Goal: Task Accomplishment & Management: Complete application form

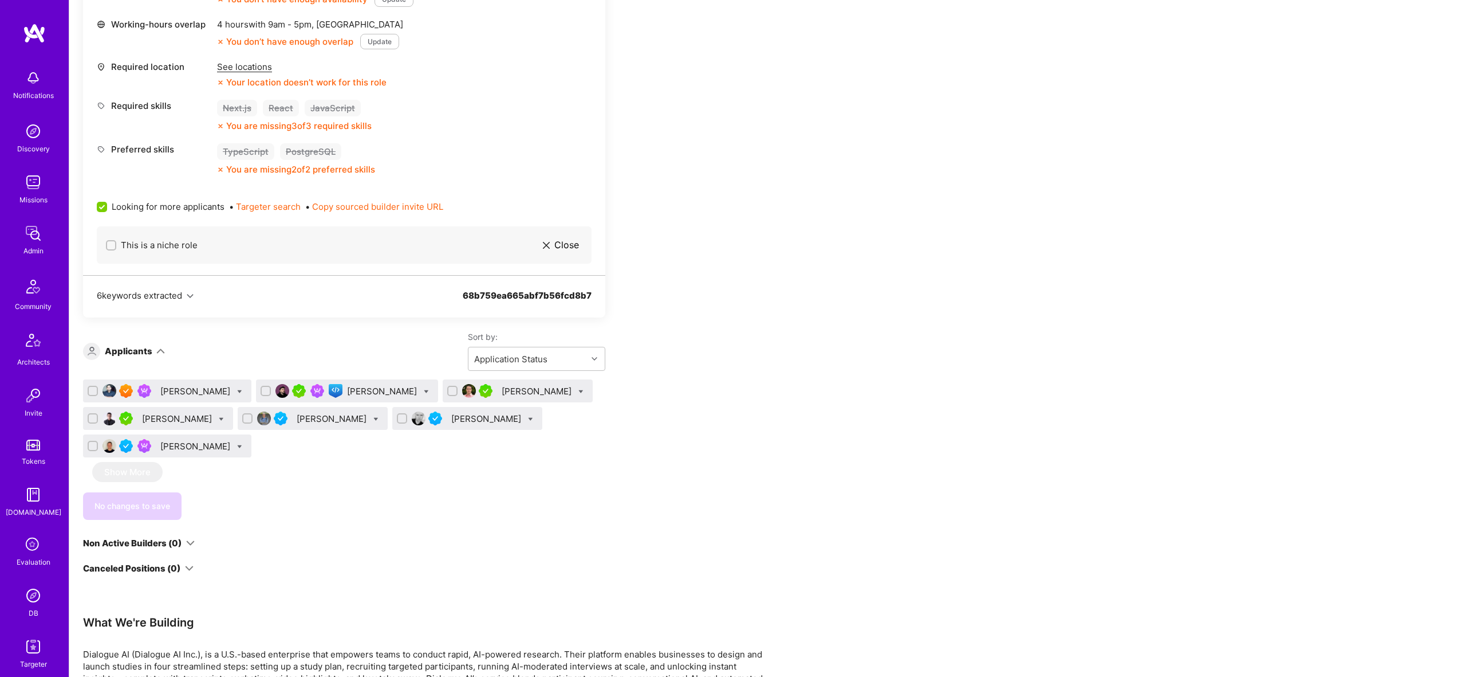
scroll to position [501, 0]
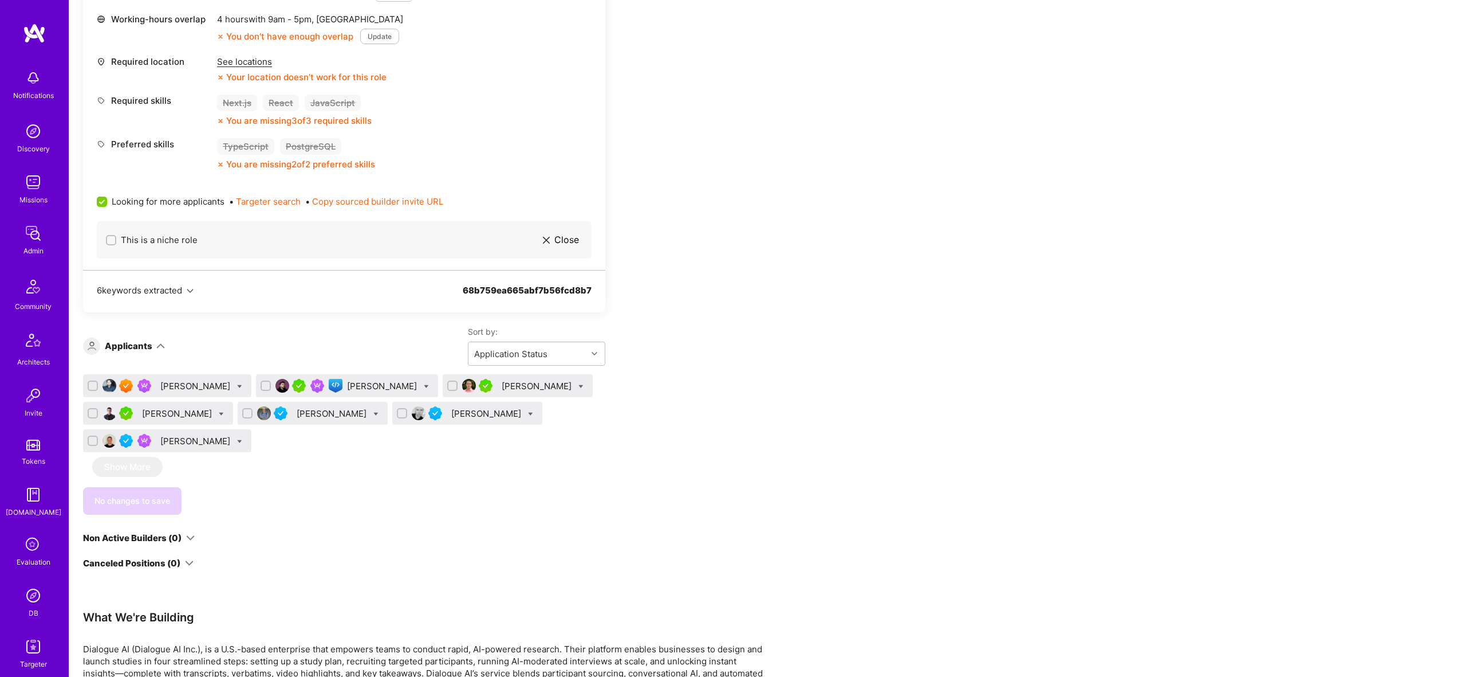
click at [163, 409] on div "Ugljesa Pantic" at bounding box center [178, 413] width 72 height 12
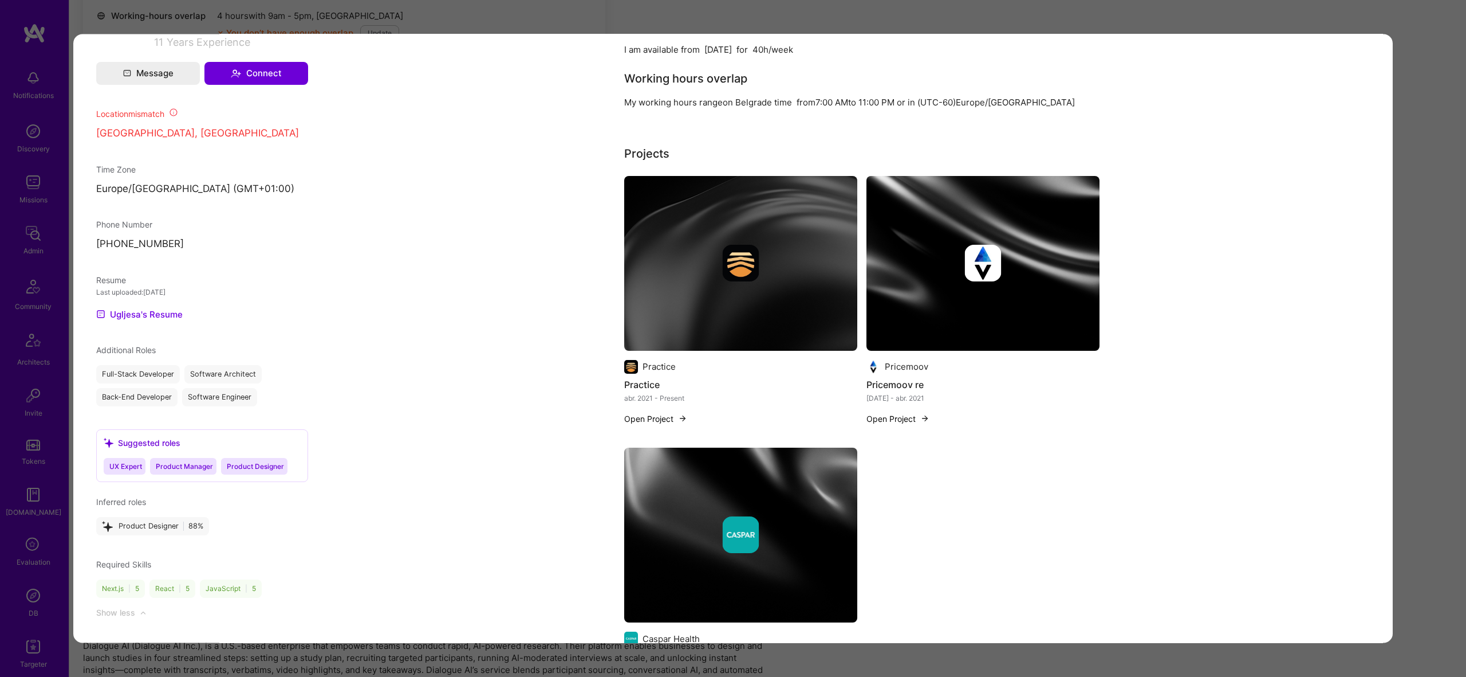
scroll to position [967, 0]
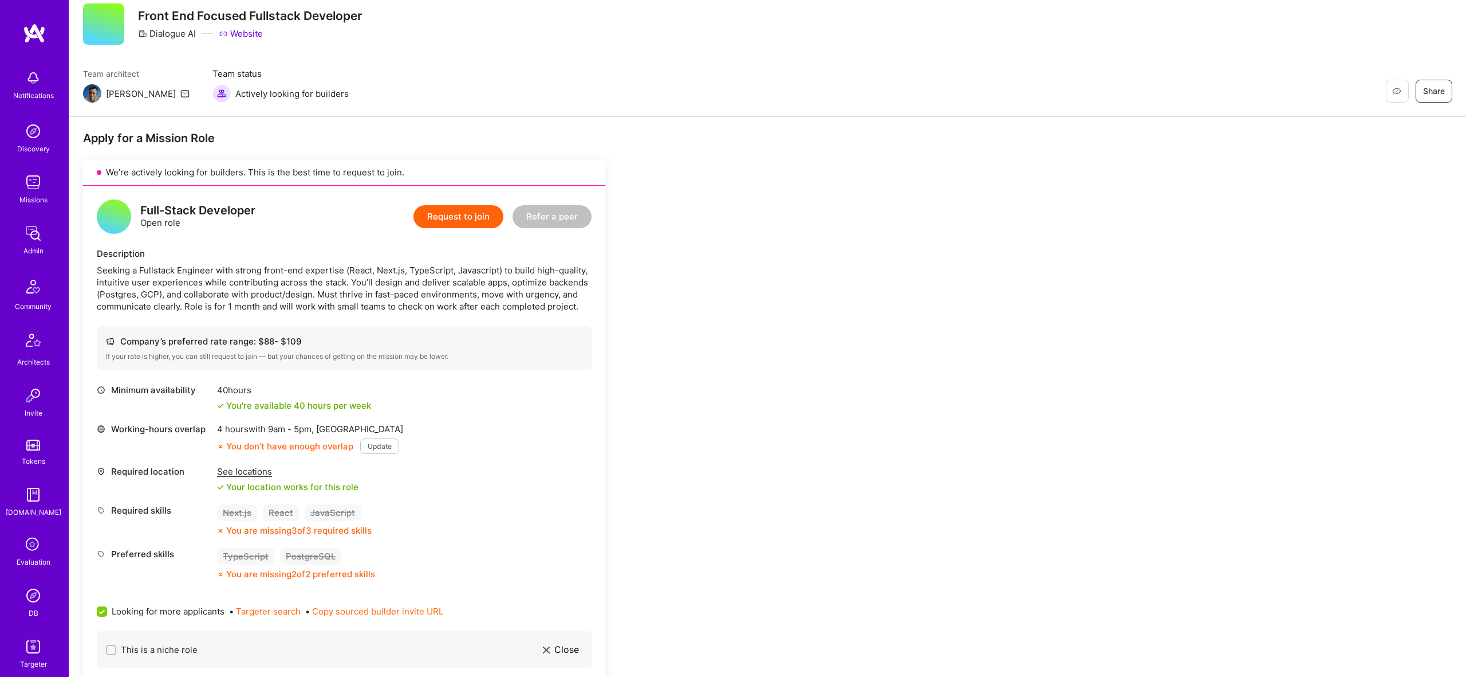
scroll to position [430, 0]
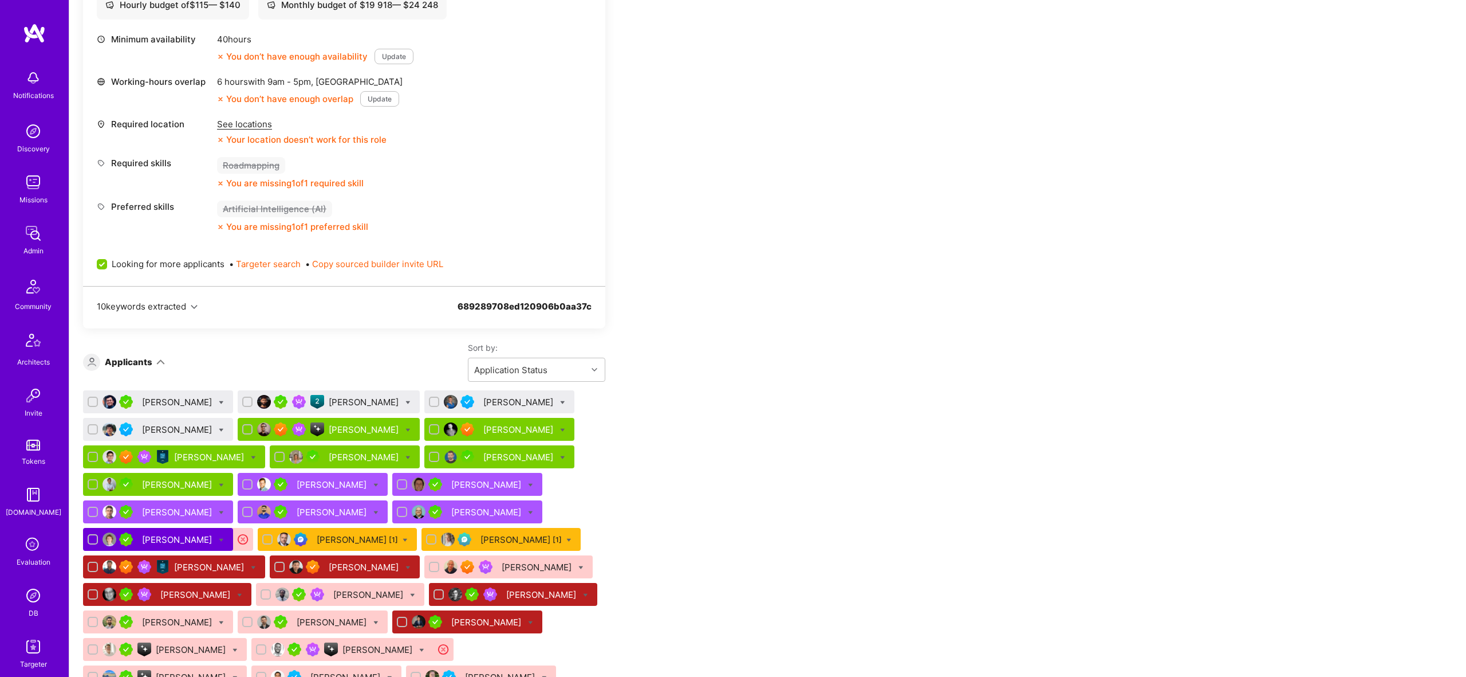
scroll to position [549, 0]
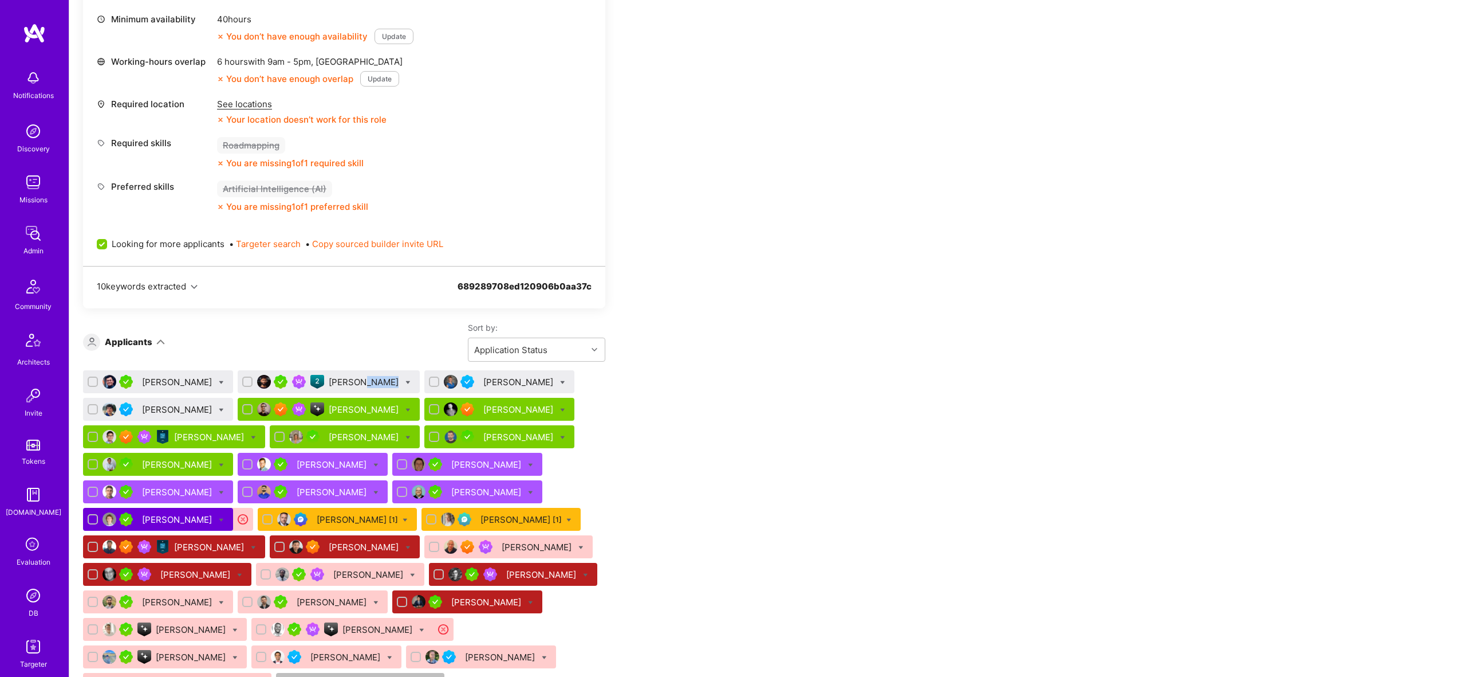
scroll to position [568, 0]
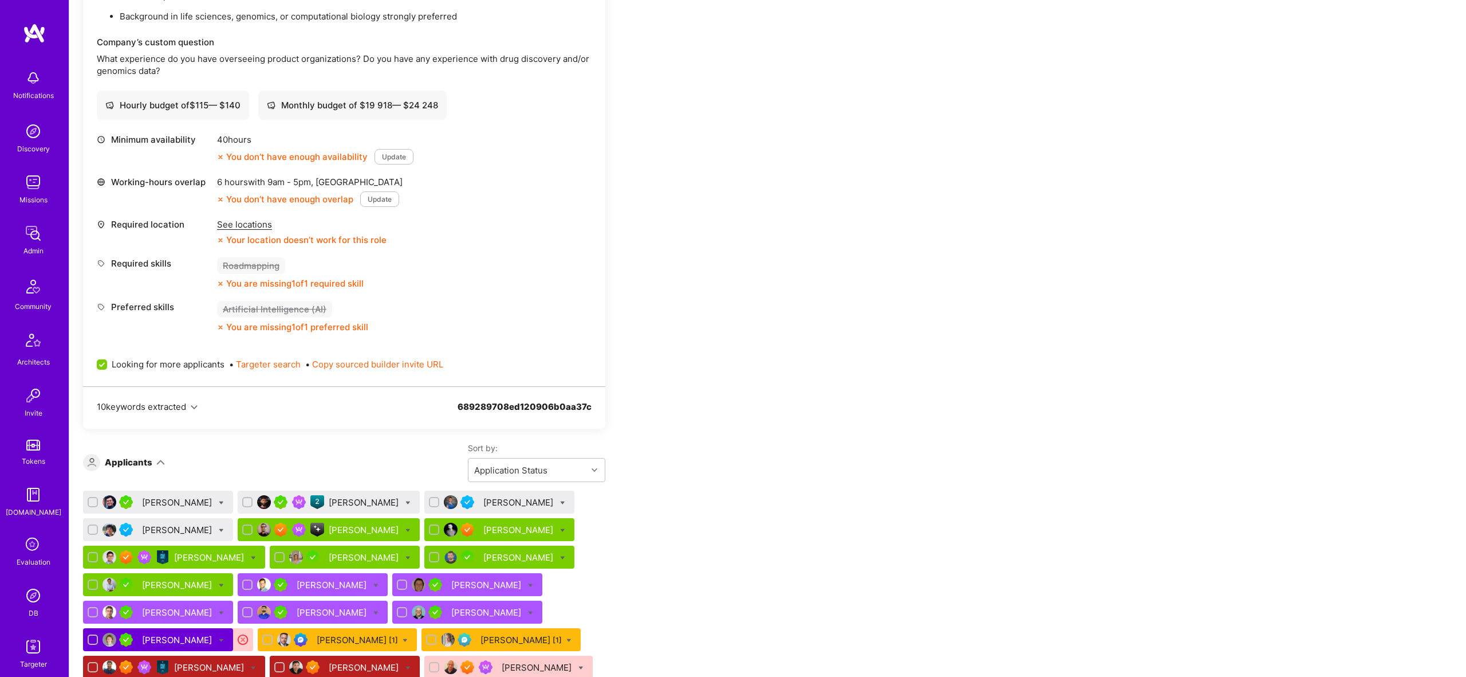
scroll to position [447, 0]
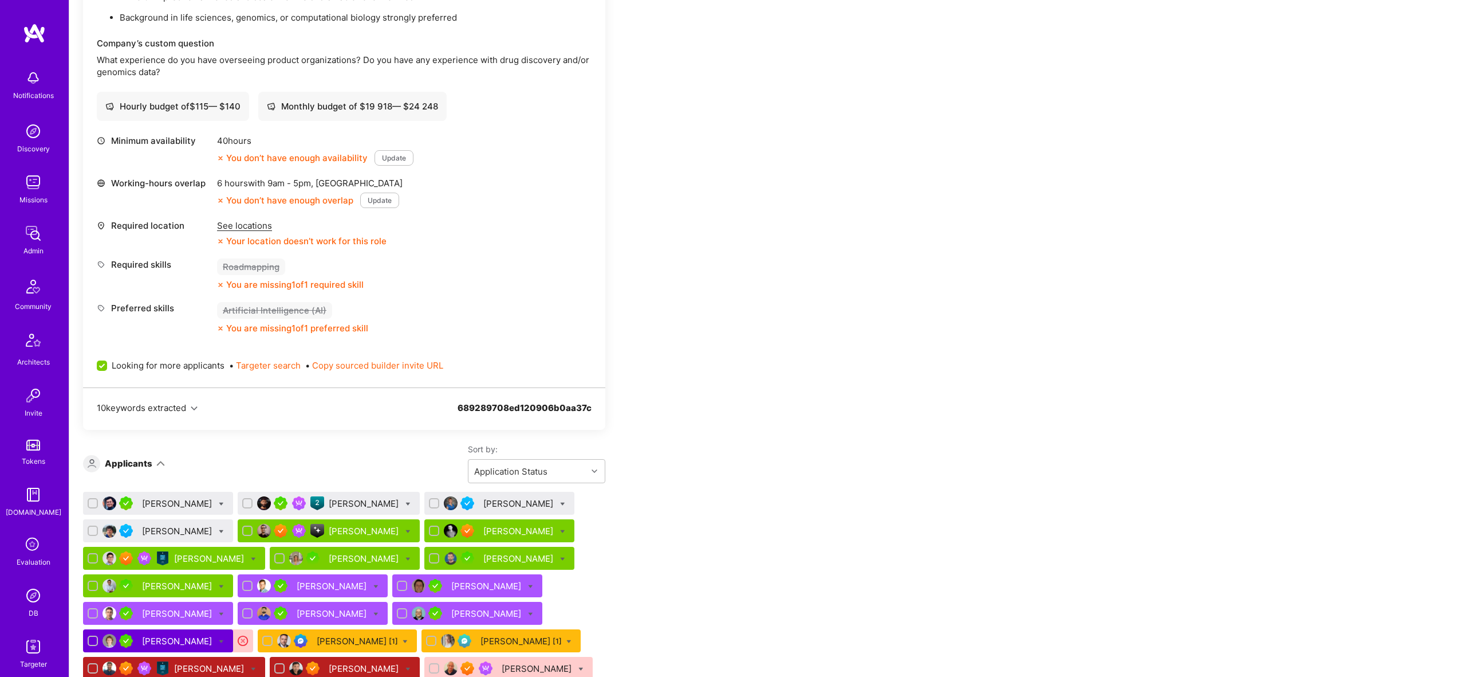
click at [340, 499] on div "Hirsch Keshav" at bounding box center [365, 503] width 72 height 12
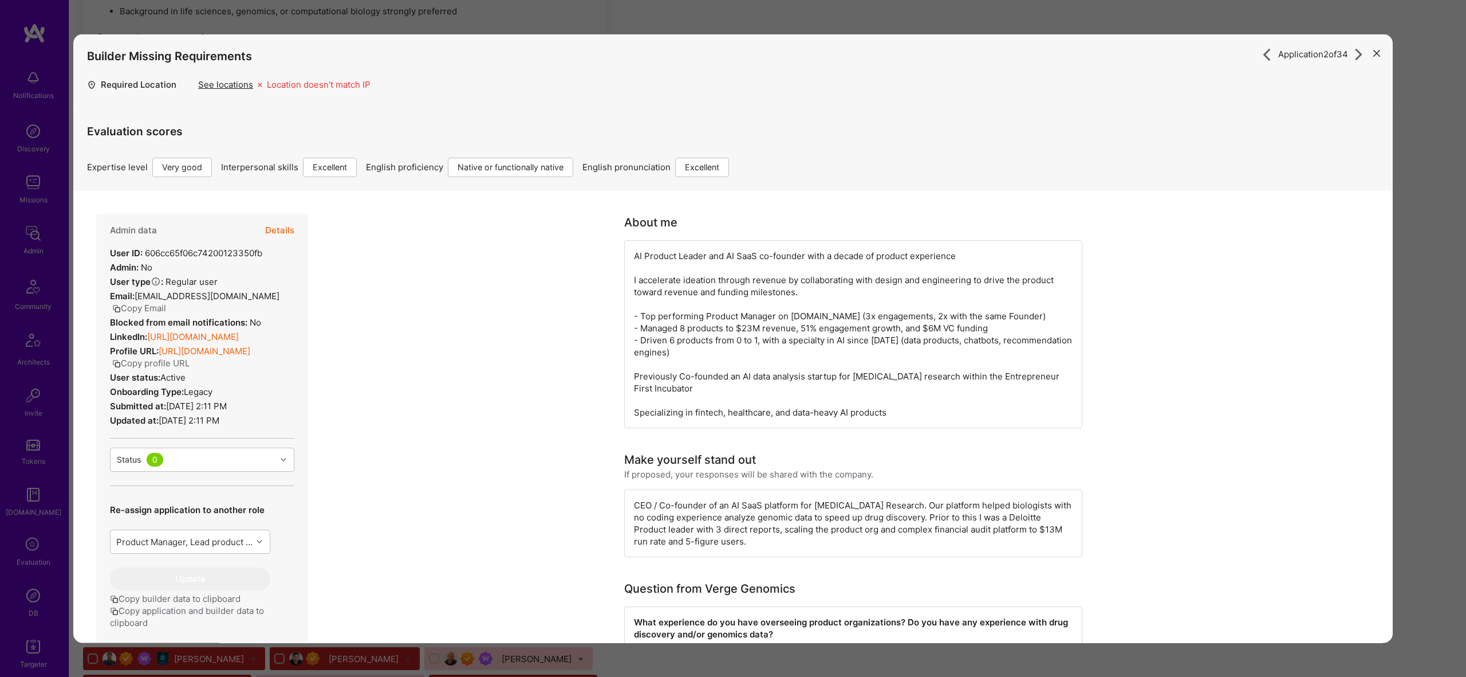
scroll to position [451, 0]
click at [289, 228] on button "Details" at bounding box center [279, 229] width 29 height 33
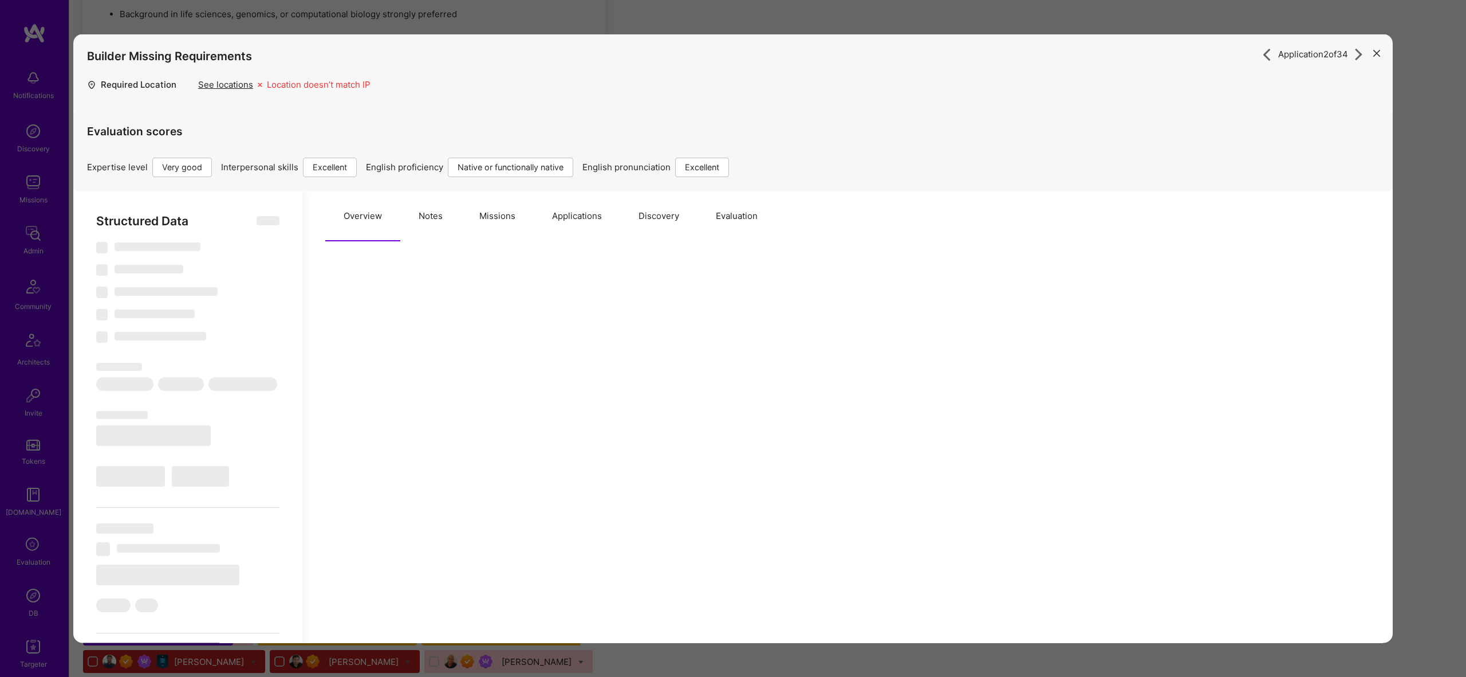
scroll to position [0, 0]
click at [511, 213] on button "Missions" at bounding box center [497, 215] width 73 height 50
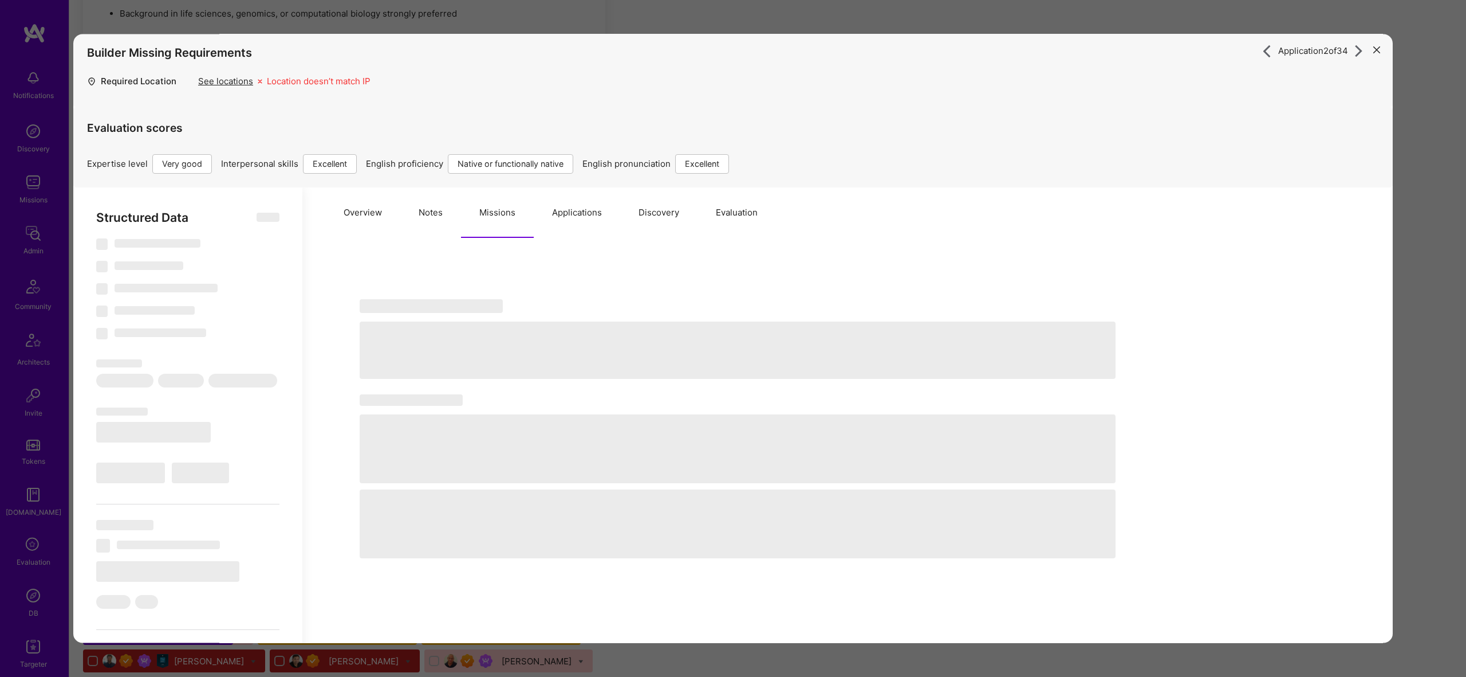
scroll to position [1, 0]
select select "Right Now"
select select "5"
select select "7"
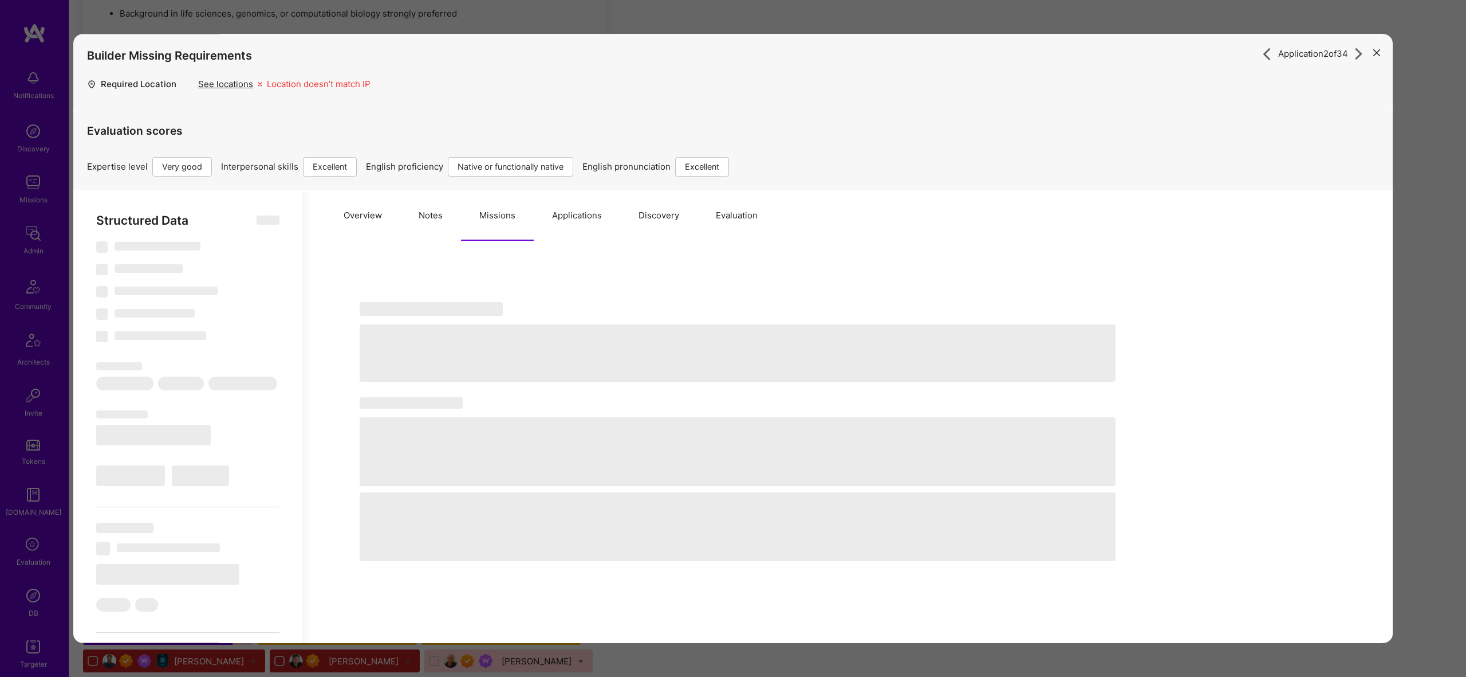
select select "7"
select select "CA"
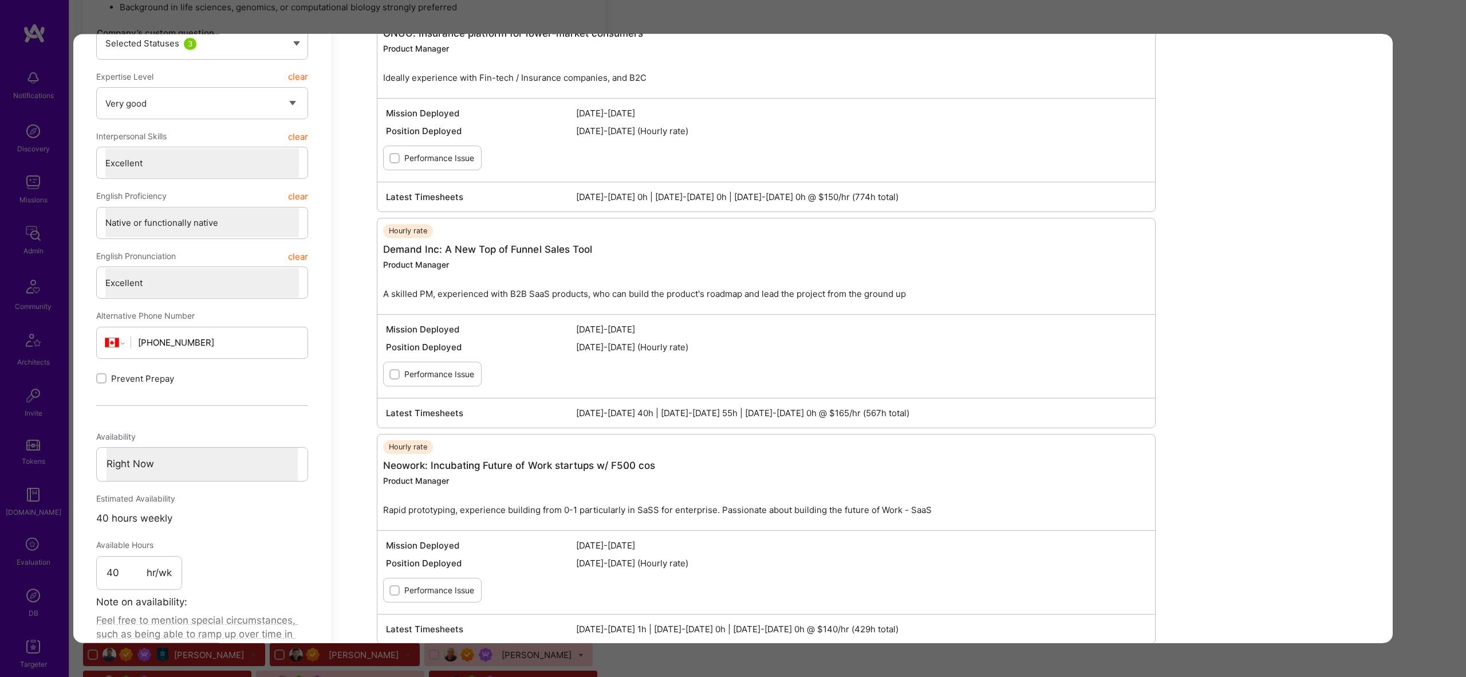
scroll to position [0, 0]
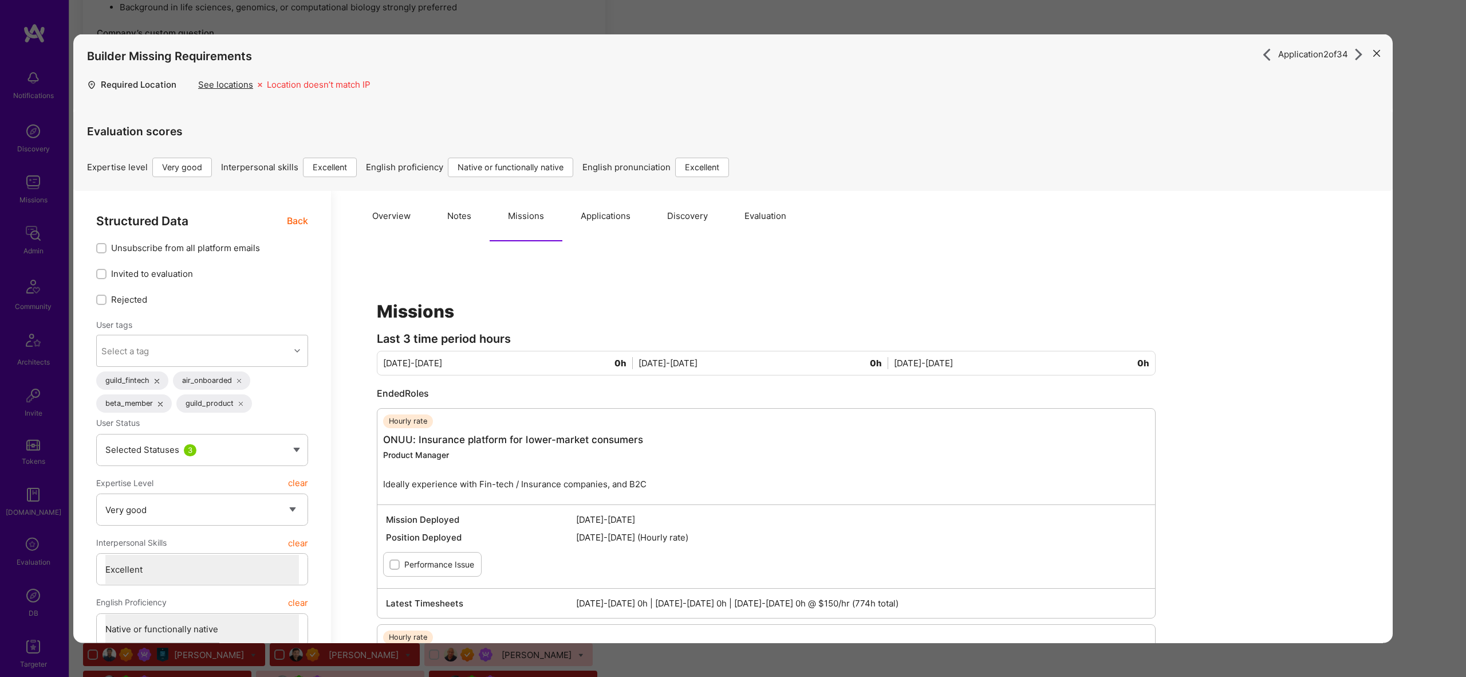
click at [495, 202] on button "Missions" at bounding box center [526, 215] width 73 height 50
click at [467, 220] on button "Notes" at bounding box center [459, 215] width 61 height 50
type textarea "x"
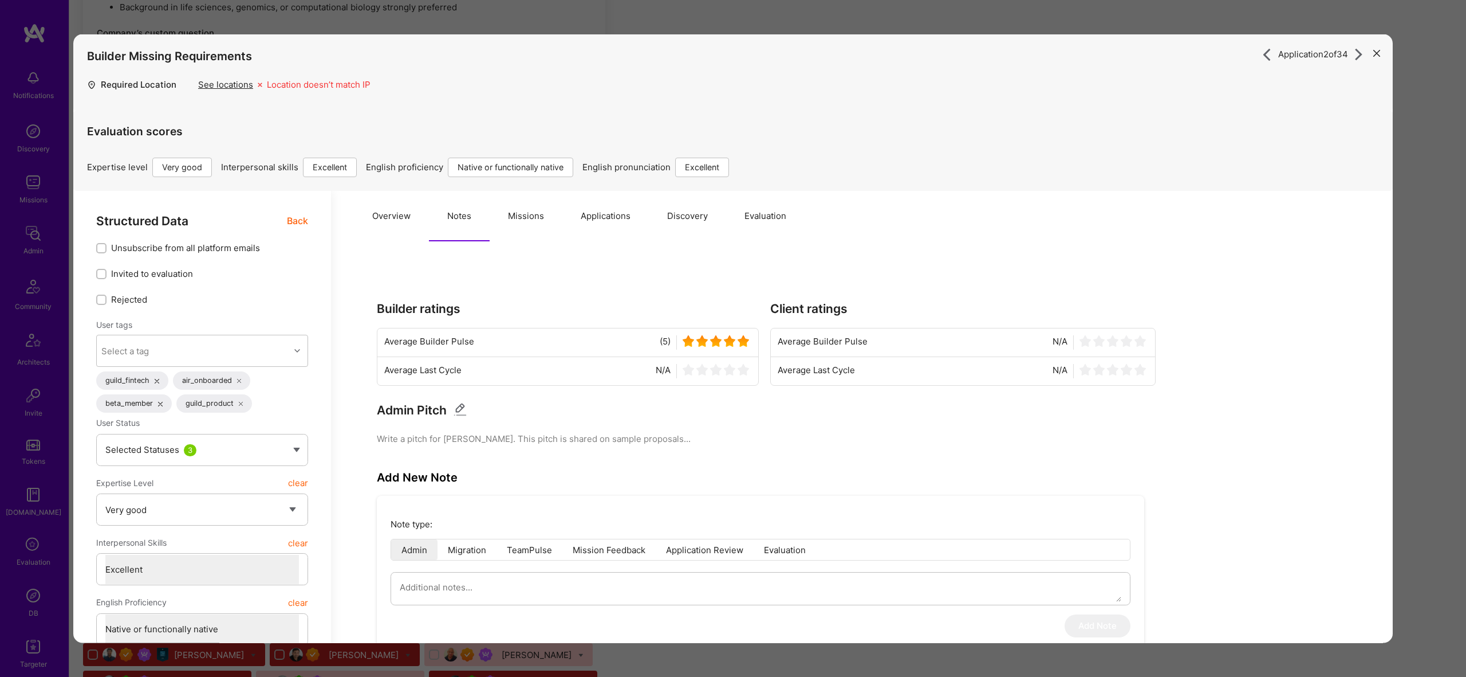
click at [730, 210] on button "Evaluation" at bounding box center [765, 215] width 78 height 50
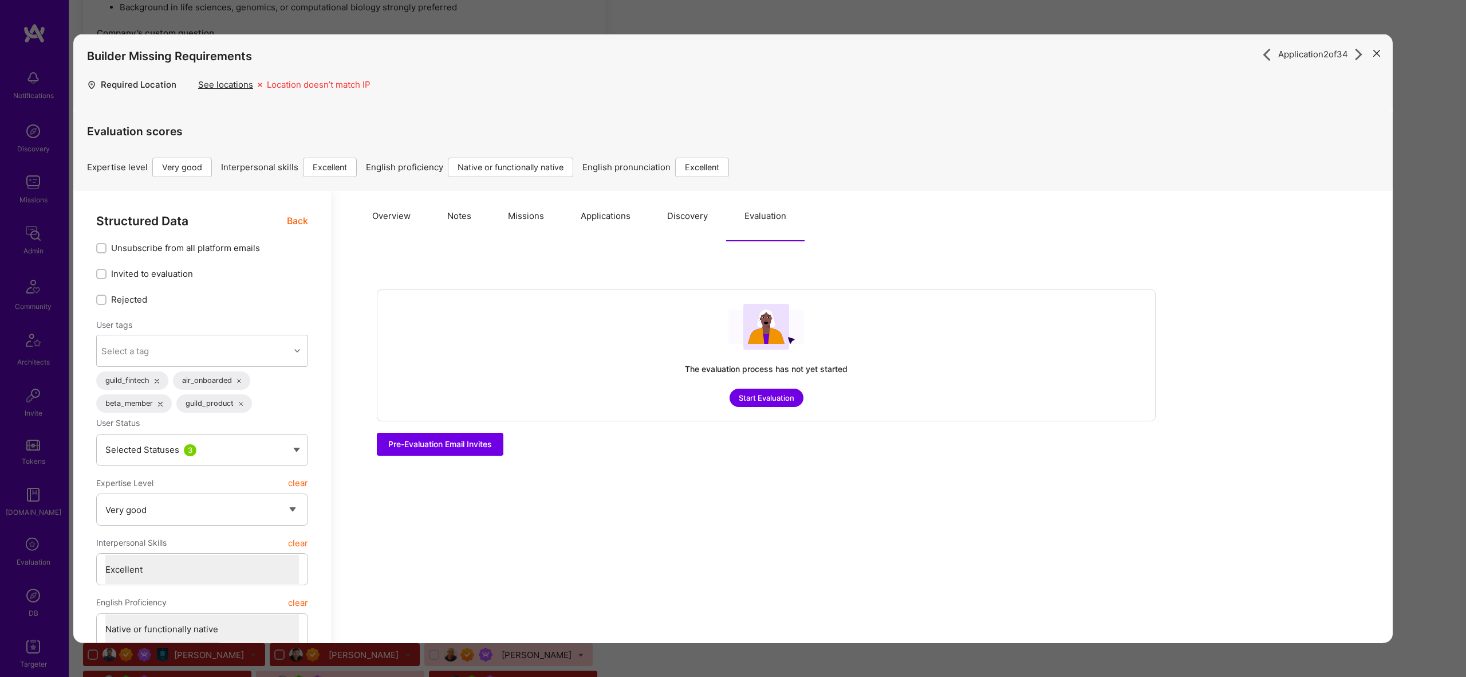
click at [749, 211] on button "Evaluation" at bounding box center [765, 215] width 78 height 50
click at [391, 226] on button "Overview" at bounding box center [391, 215] width 75 height 50
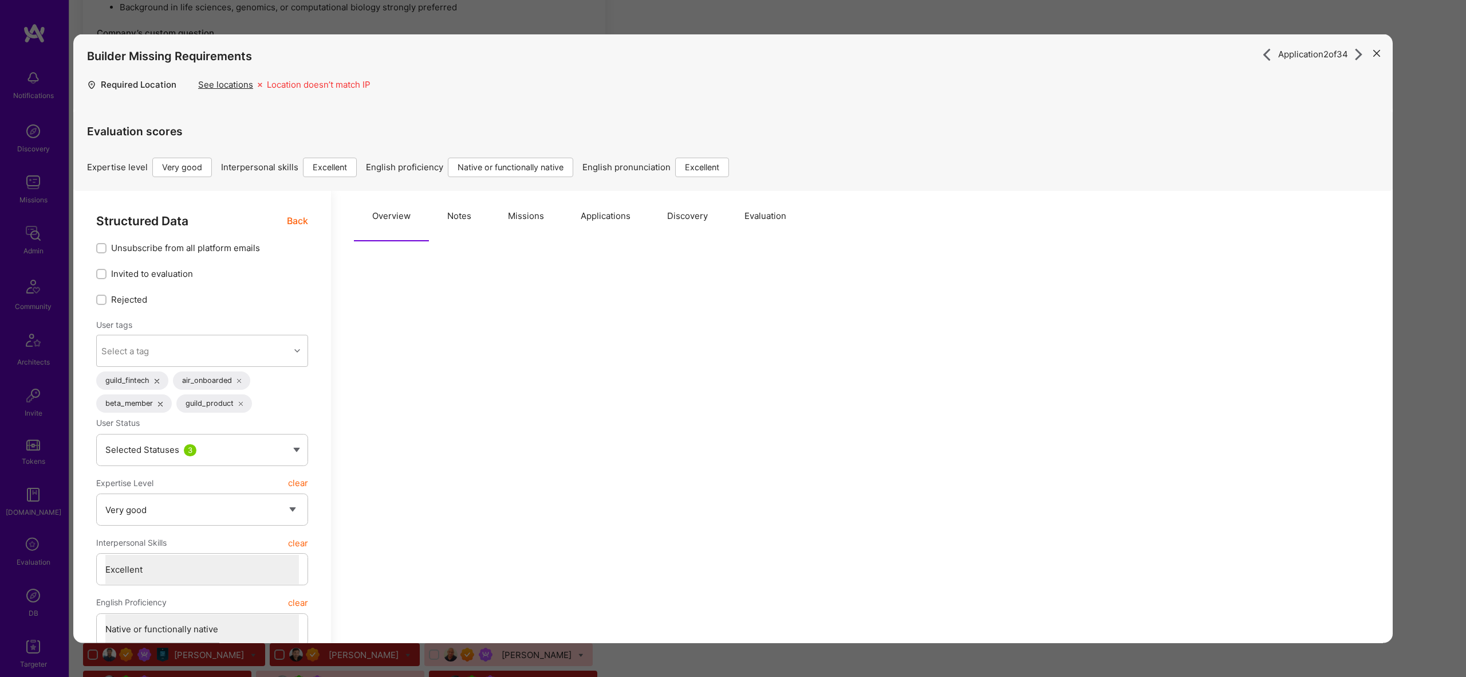
click at [1433, 245] on div "Application 2 of 34 Builder Missing Requirements Required Location See location…" at bounding box center [733, 338] width 1466 height 677
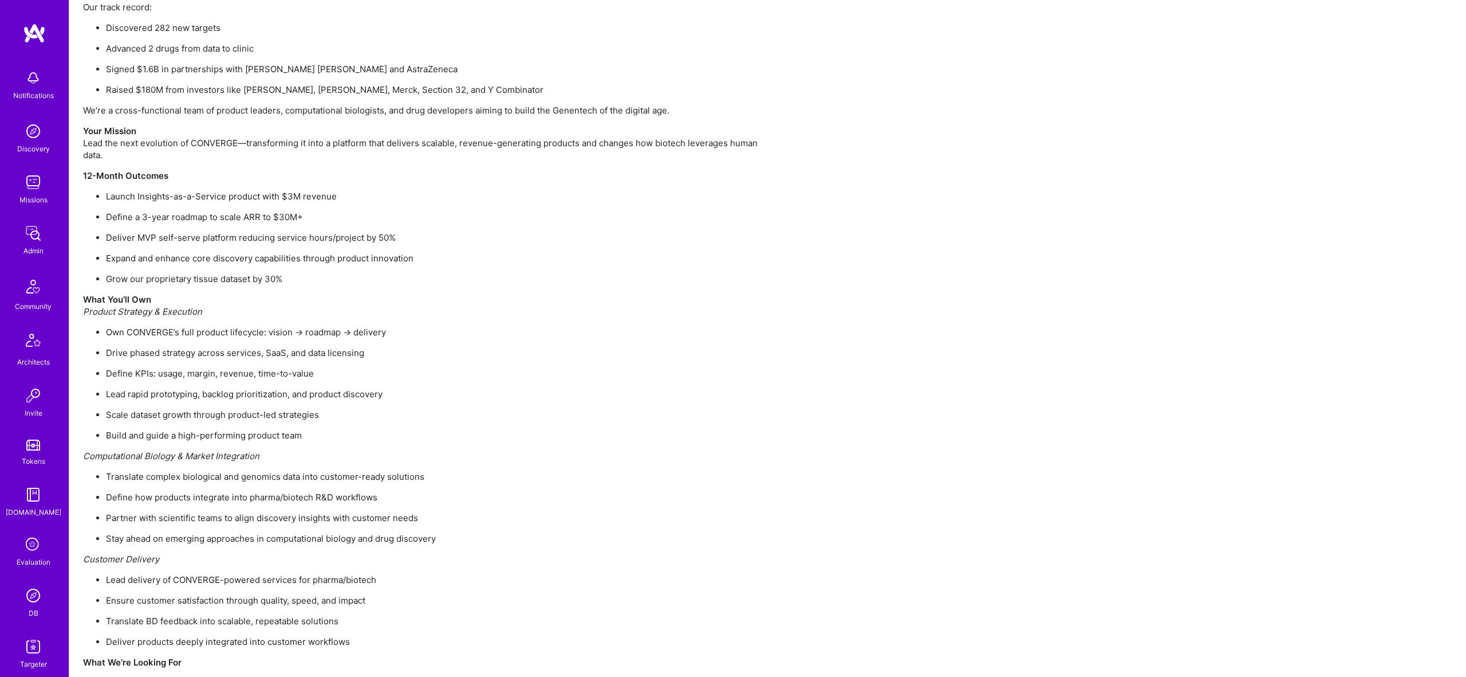
scroll to position [1803, 0]
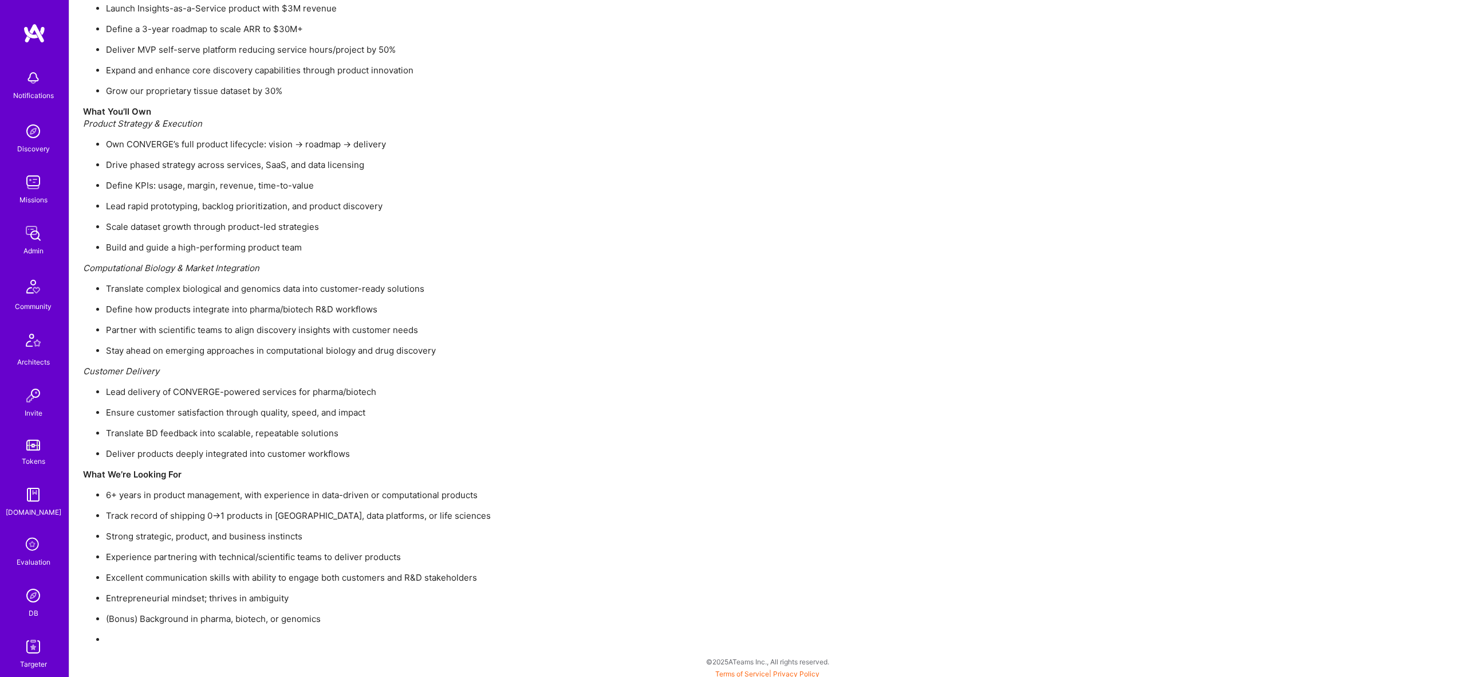
click at [172, 609] on ul "6+ years in product management, with experience in data-driven or computational…" at bounding box center [426, 567] width 687 height 156
click at [172, 609] on p "(Bonus) Background in pharma, biotech, or genomics" at bounding box center [438, 615] width 664 height 12
drag, startPoint x: 142, startPoint y: 624, endPoint x: 128, endPoint y: 631, distance: 16.1
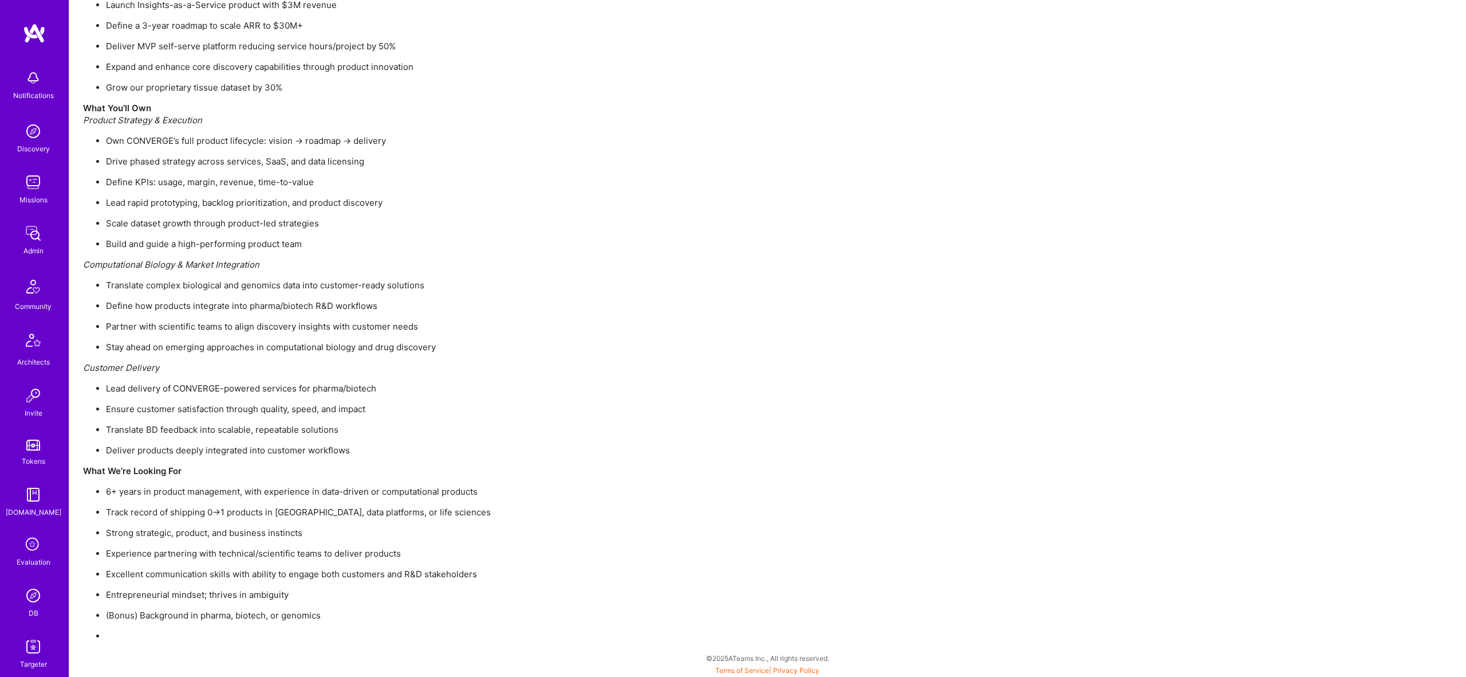
click at [140, 624] on ul "6+ years in product management, with experience in data-driven or computational…" at bounding box center [426, 563] width 687 height 156
click at [128, 631] on li at bounding box center [438, 635] width 664 height 12
click at [128, 632] on li at bounding box center [438, 635] width 664 height 12
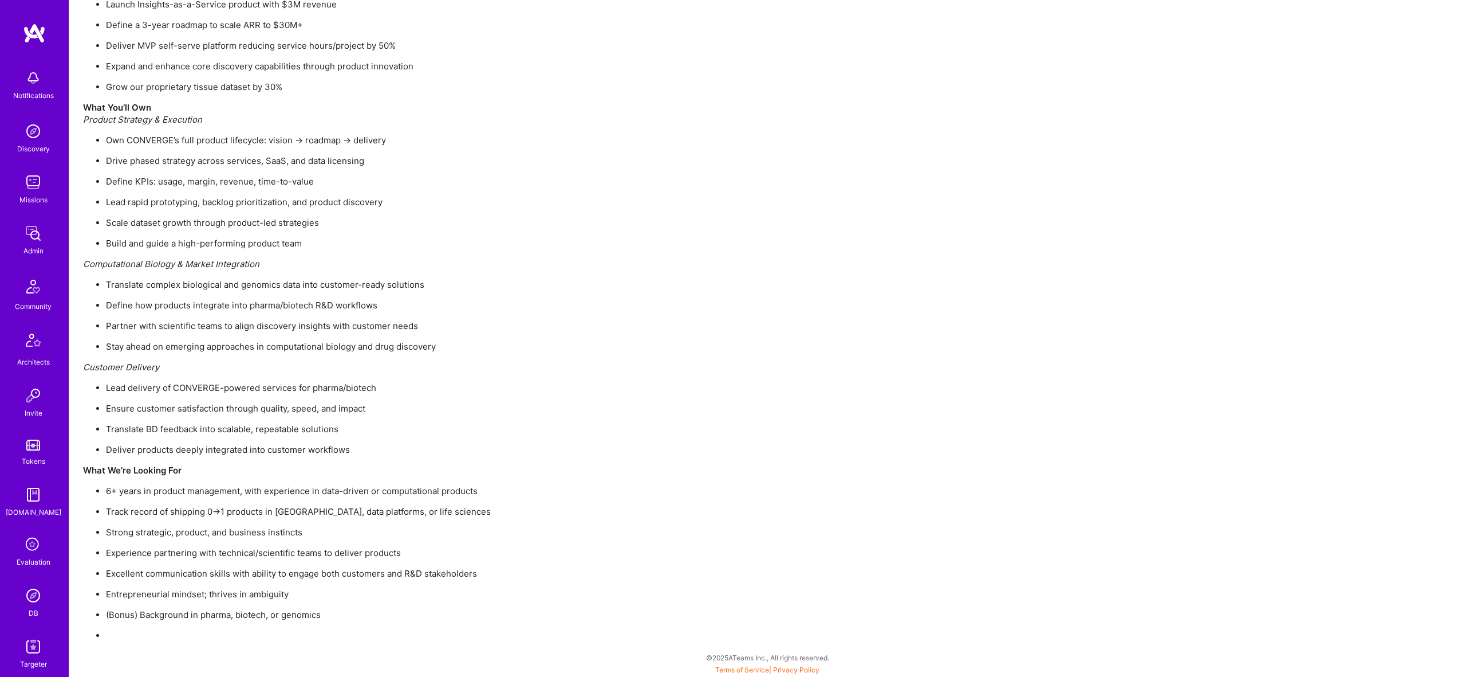
drag, startPoint x: 104, startPoint y: 632, endPoint x: 94, endPoint y: 631, distance: 9.8
click at [103, 632] on ul "6+ years in product management, with experience in data-driven or computational…" at bounding box center [426, 563] width 687 height 156
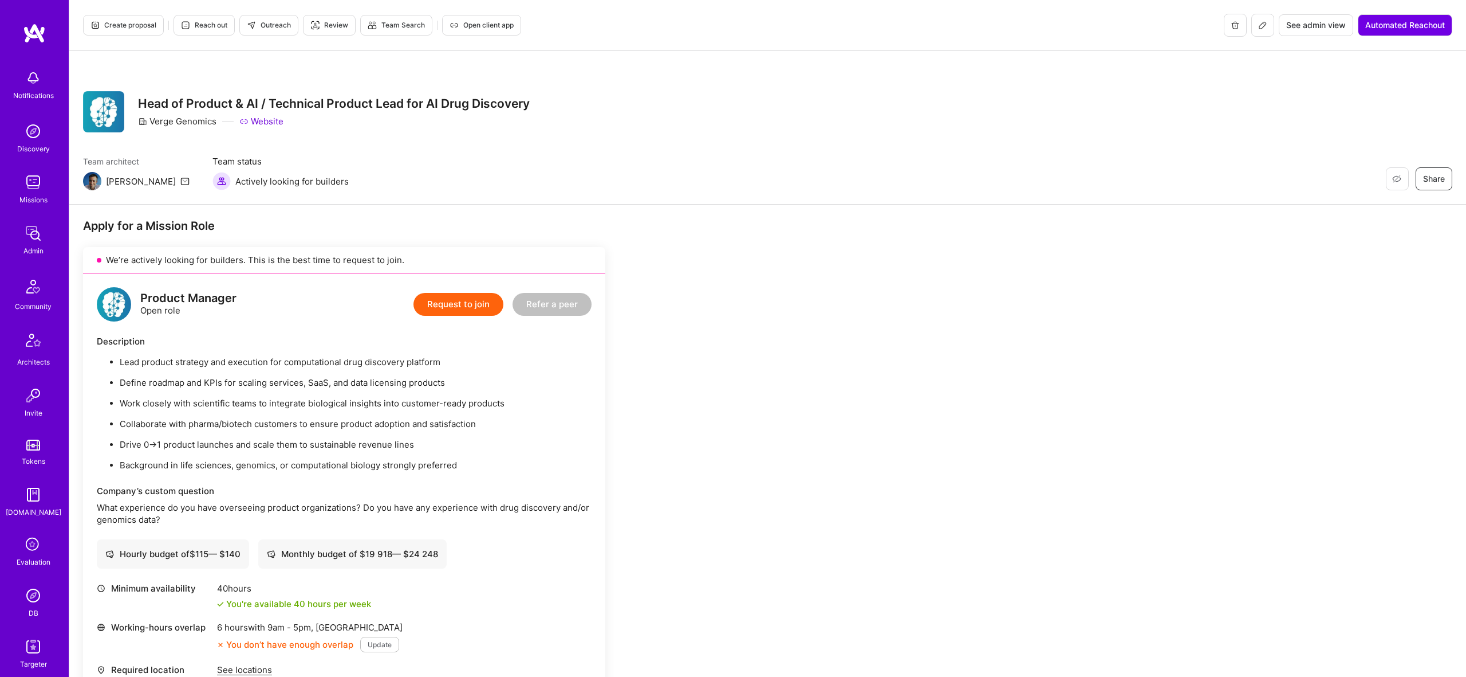
click at [1260, 27] on icon at bounding box center [1263, 25] width 9 height 9
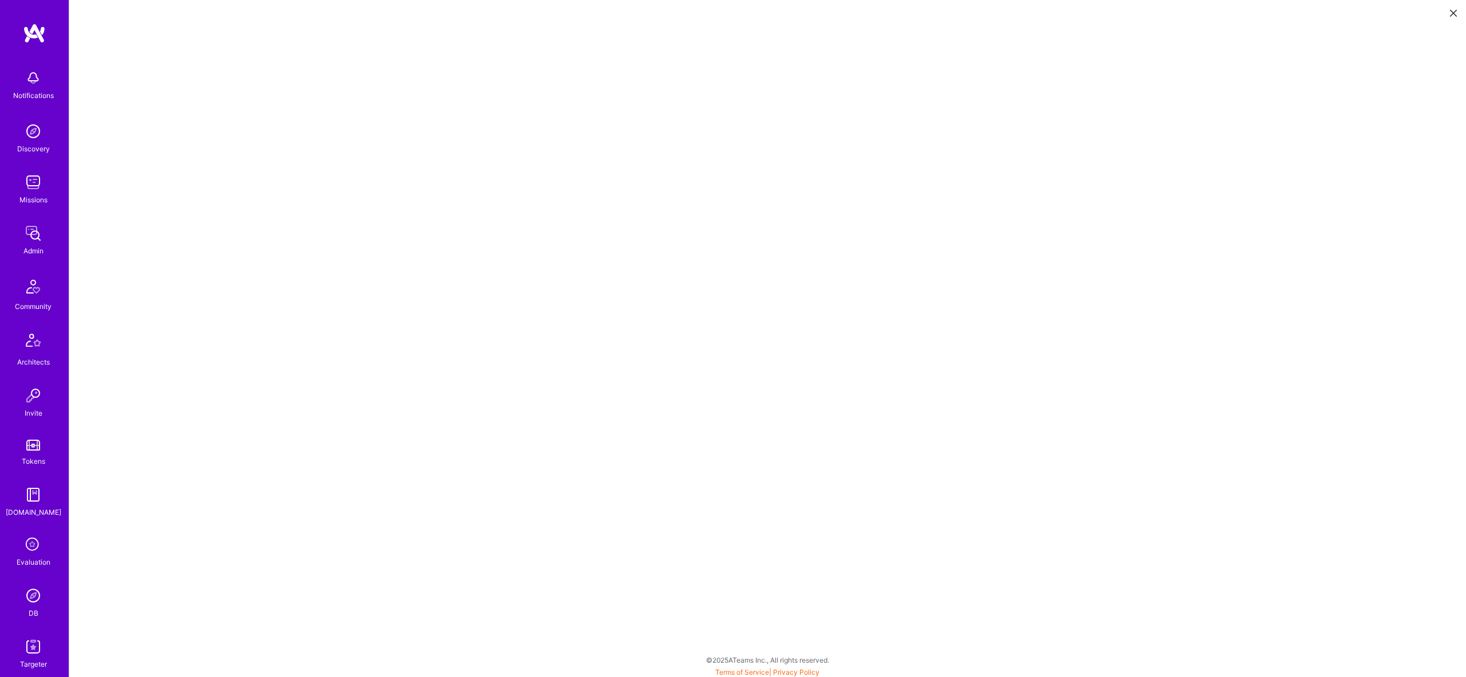
click at [1451, 16] on icon at bounding box center [1453, 13] width 7 height 7
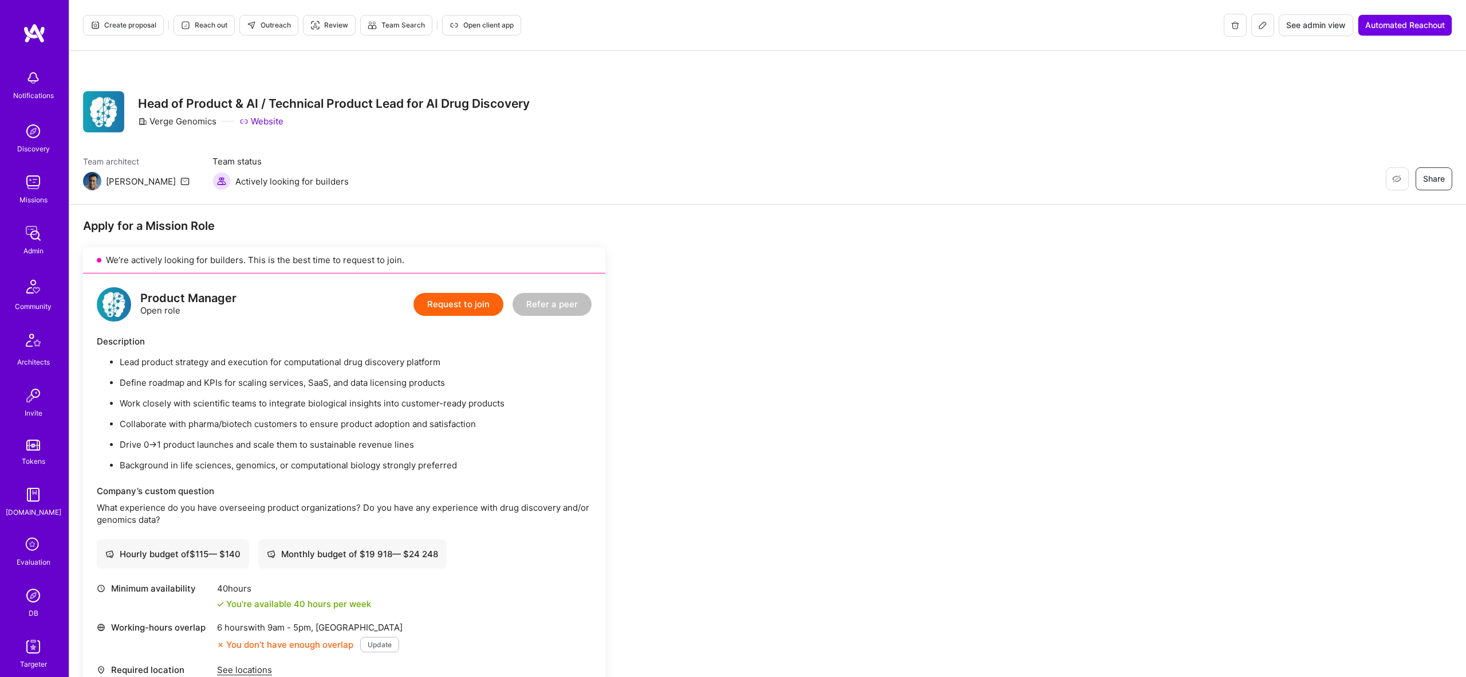
click at [127, 27] on span "Create proposal" at bounding box center [124, 25] width 66 height 10
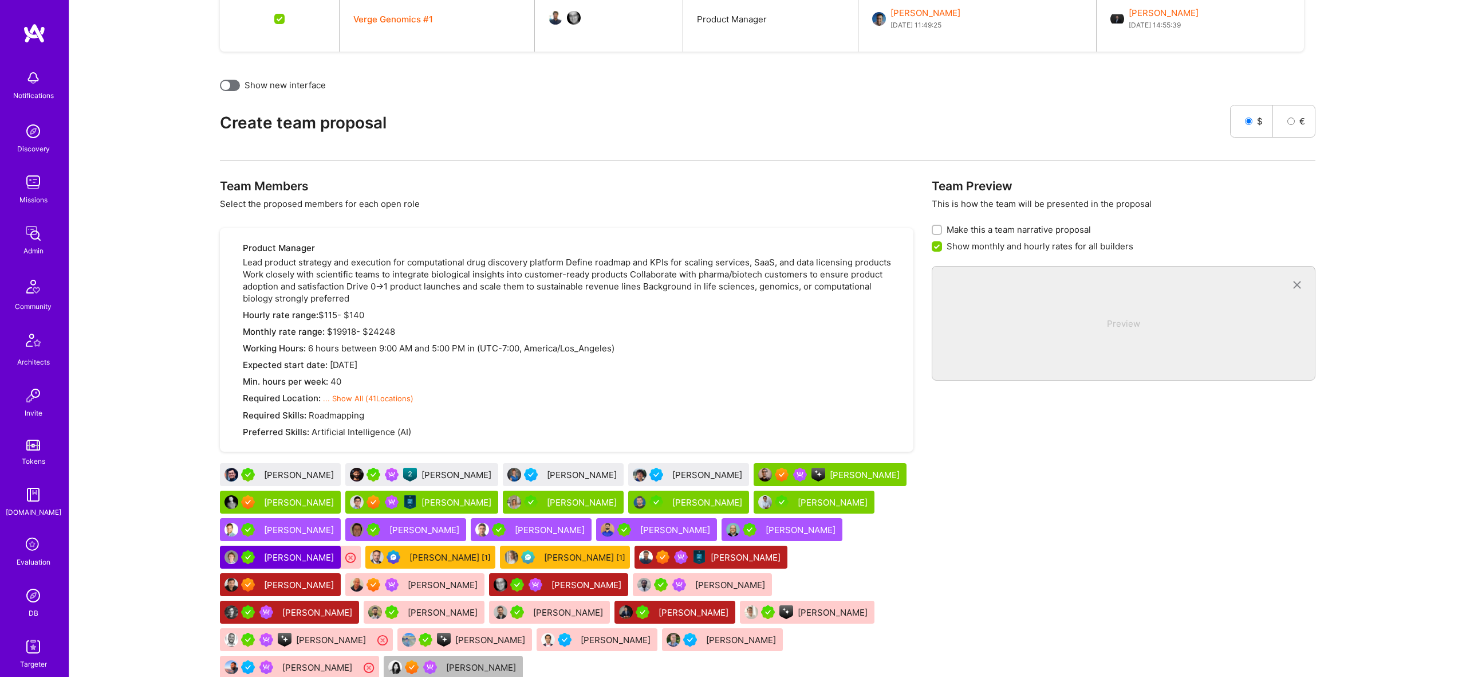
scroll to position [522, 0]
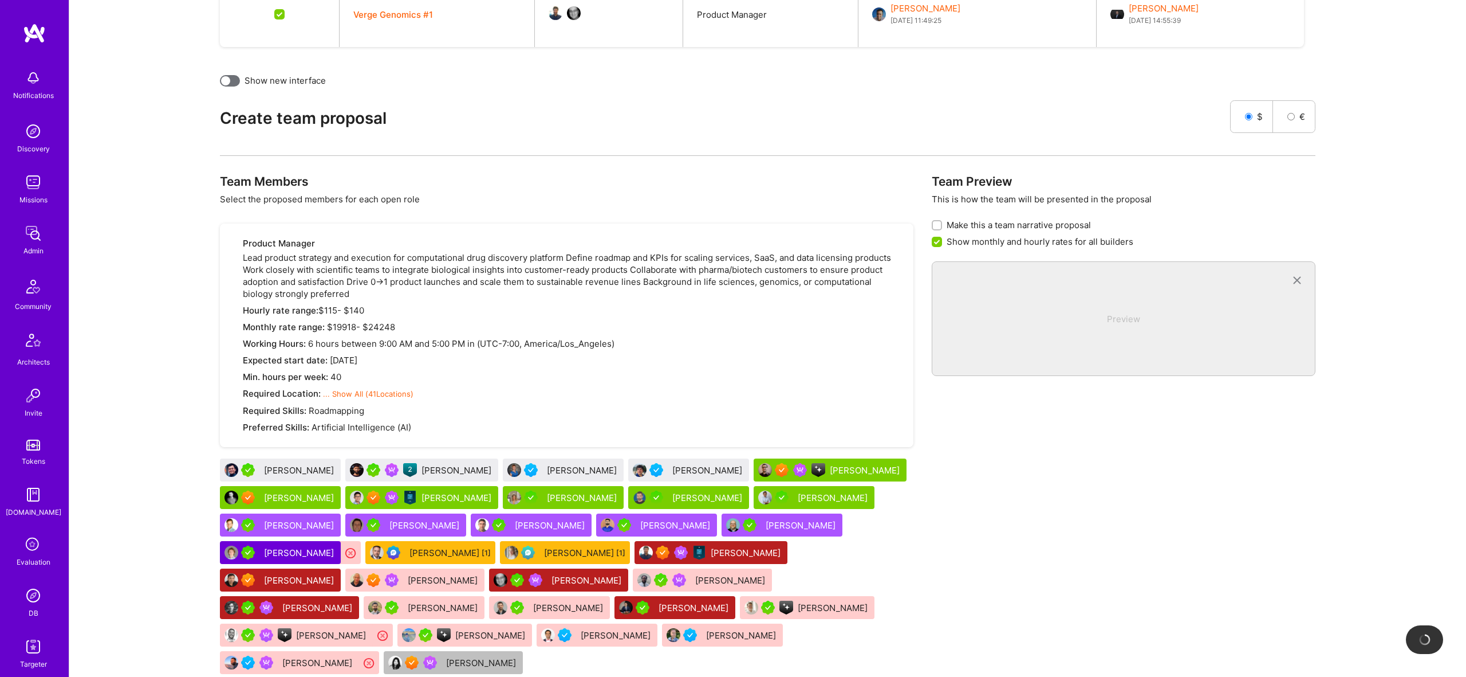
checkbox input "false"
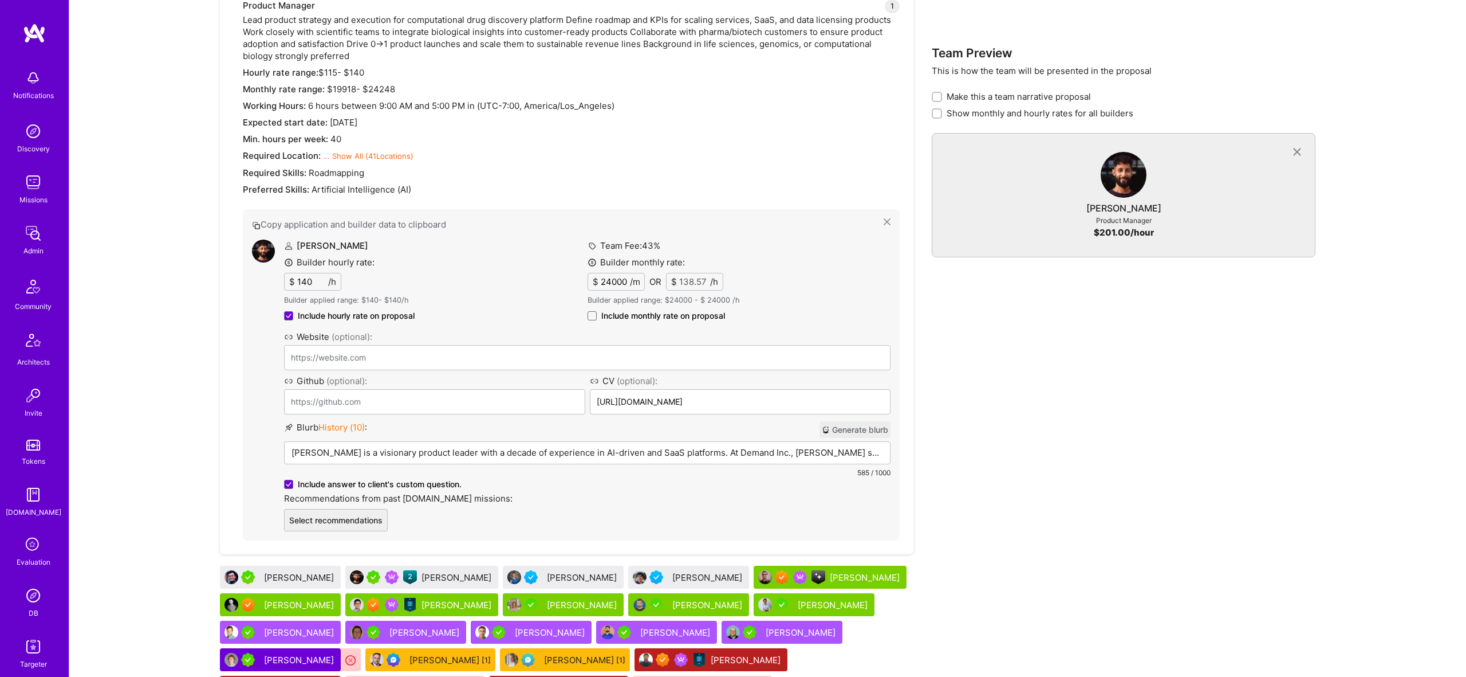
scroll to position [816, 0]
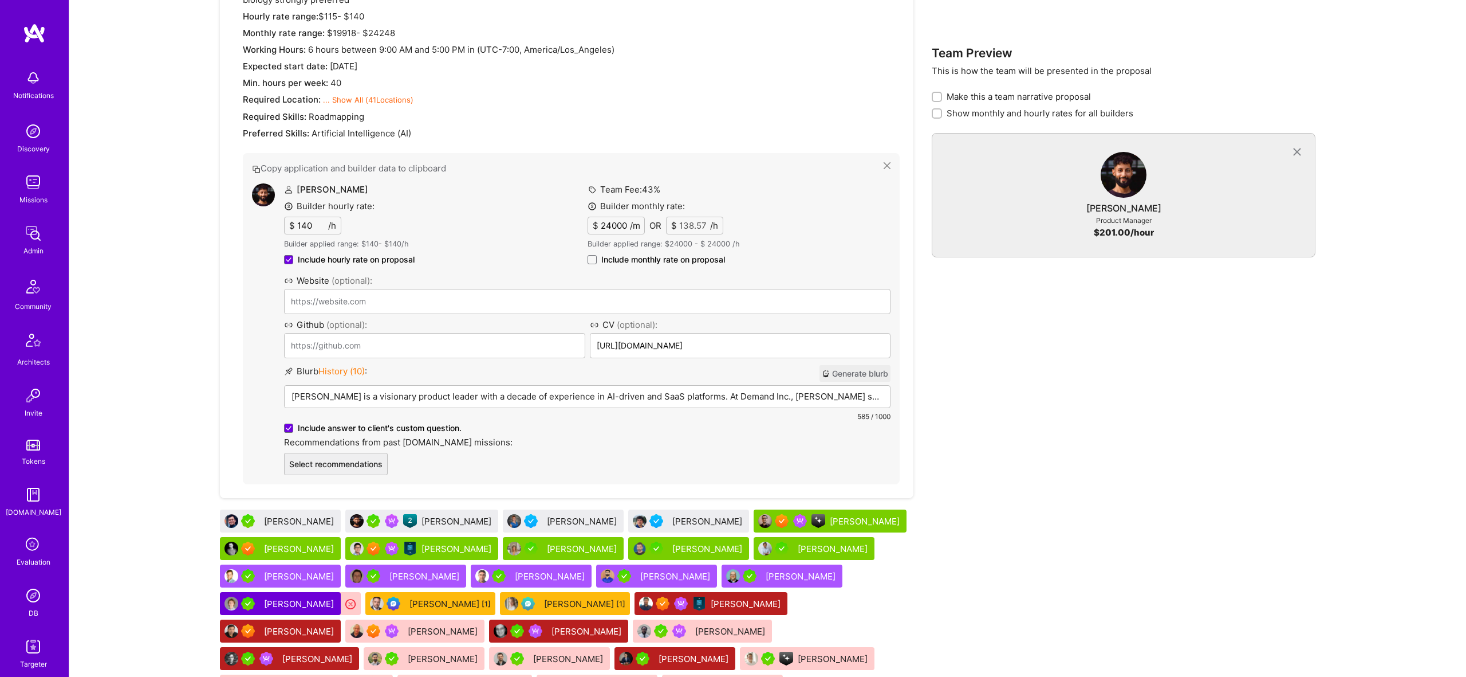
click at [441, 394] on p "Hirsch Keshav is a visionary product leader with a decade of experience in AI-d…" at bounding box center [588, 396] width 592 height 12
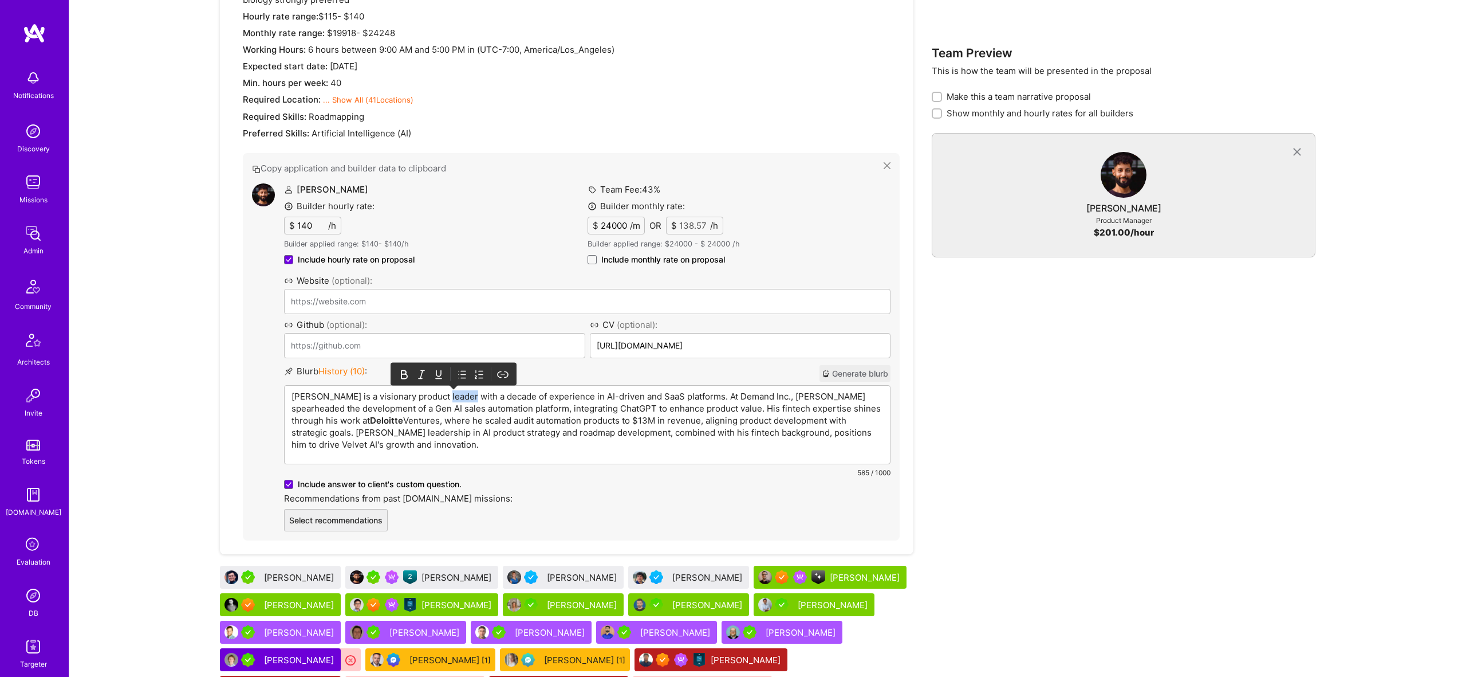
click at [441, 394] on p "Hirsch Keshav is a visionary product leader with a decade of experience in AI-d…" at bounding box center [588, 420] width 592 height 60
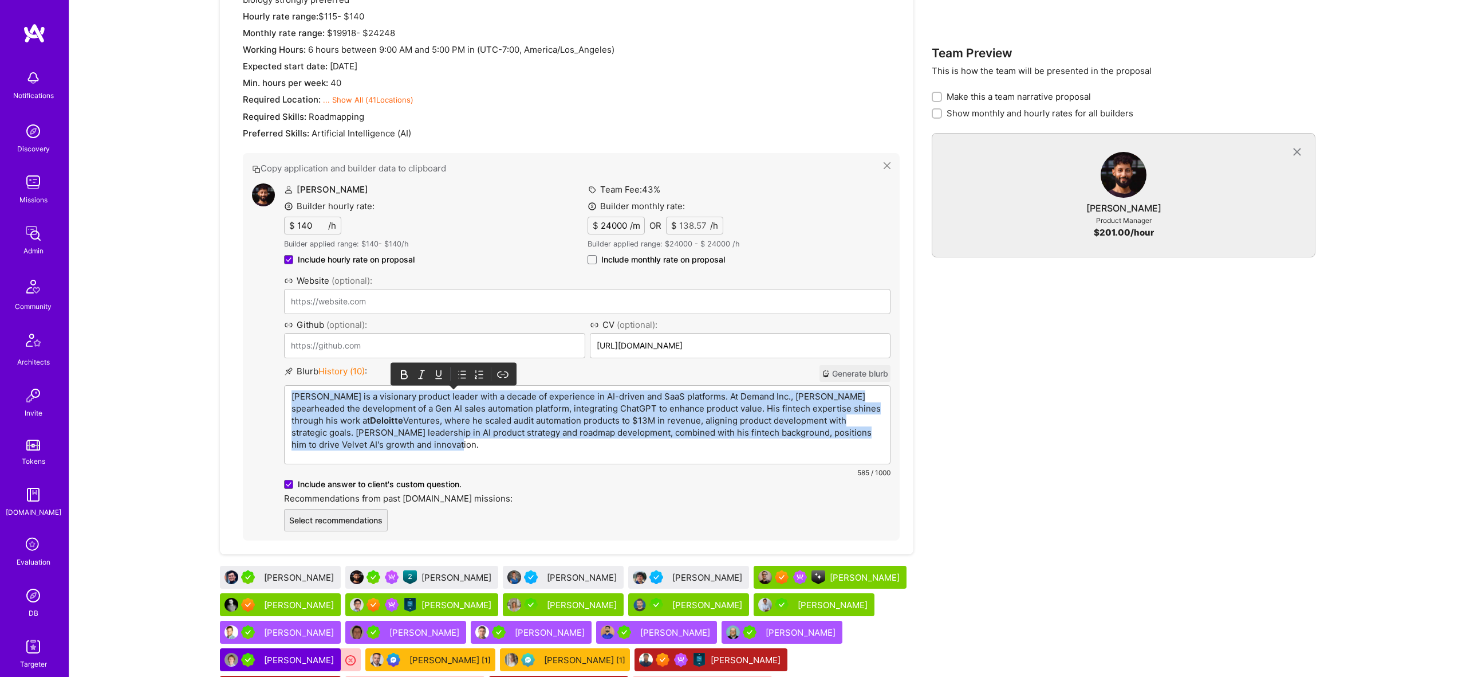
click at [441, 394] on p "Hirsch Keshav is a visionary product leader with a decade of experience in AI-d…" at bounding box center [588, 420] width 592 height 60
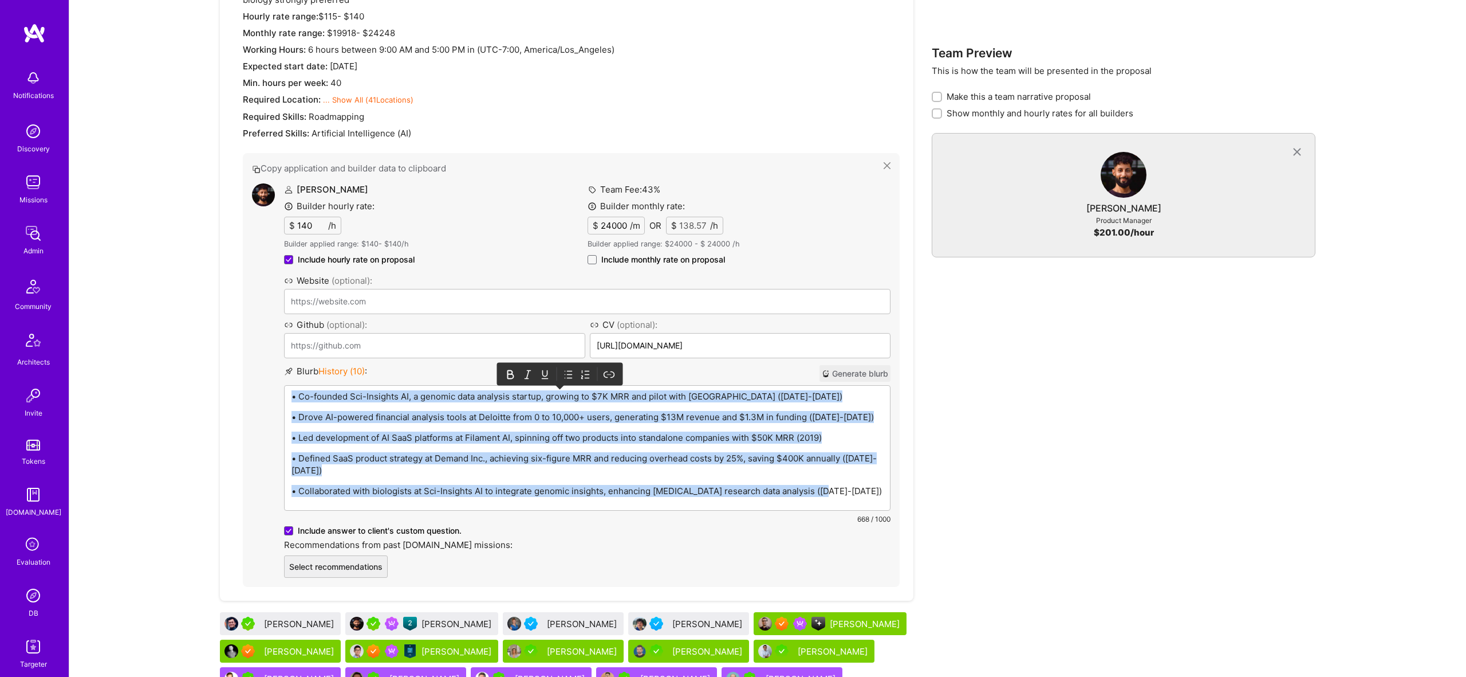
click at [567, 373] on icon at bounding box center [568, 373] width 11 height 11
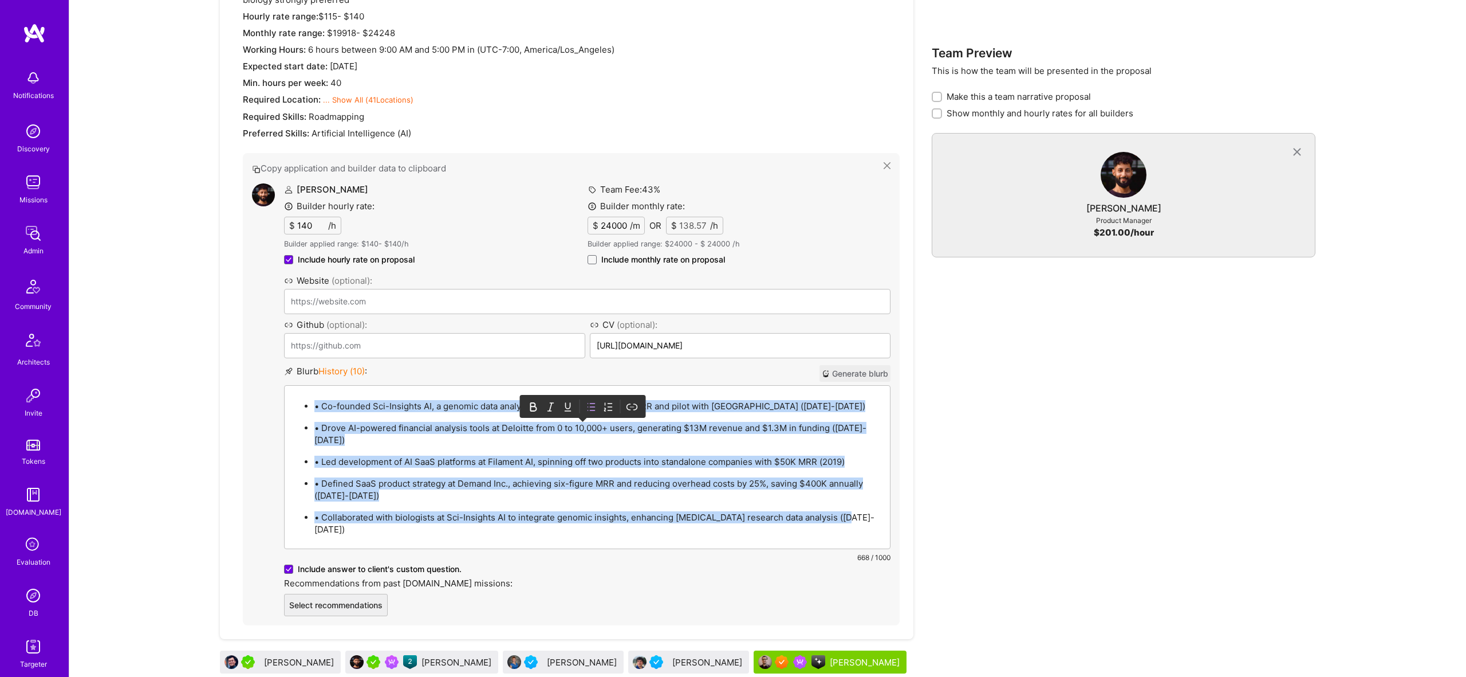
click at [325, 408] on p "• Co-founded Sci-Insights AI, a genomic data analysis startup, growing to $7K M…" at bounding box center [598, 406] width 569 height 12
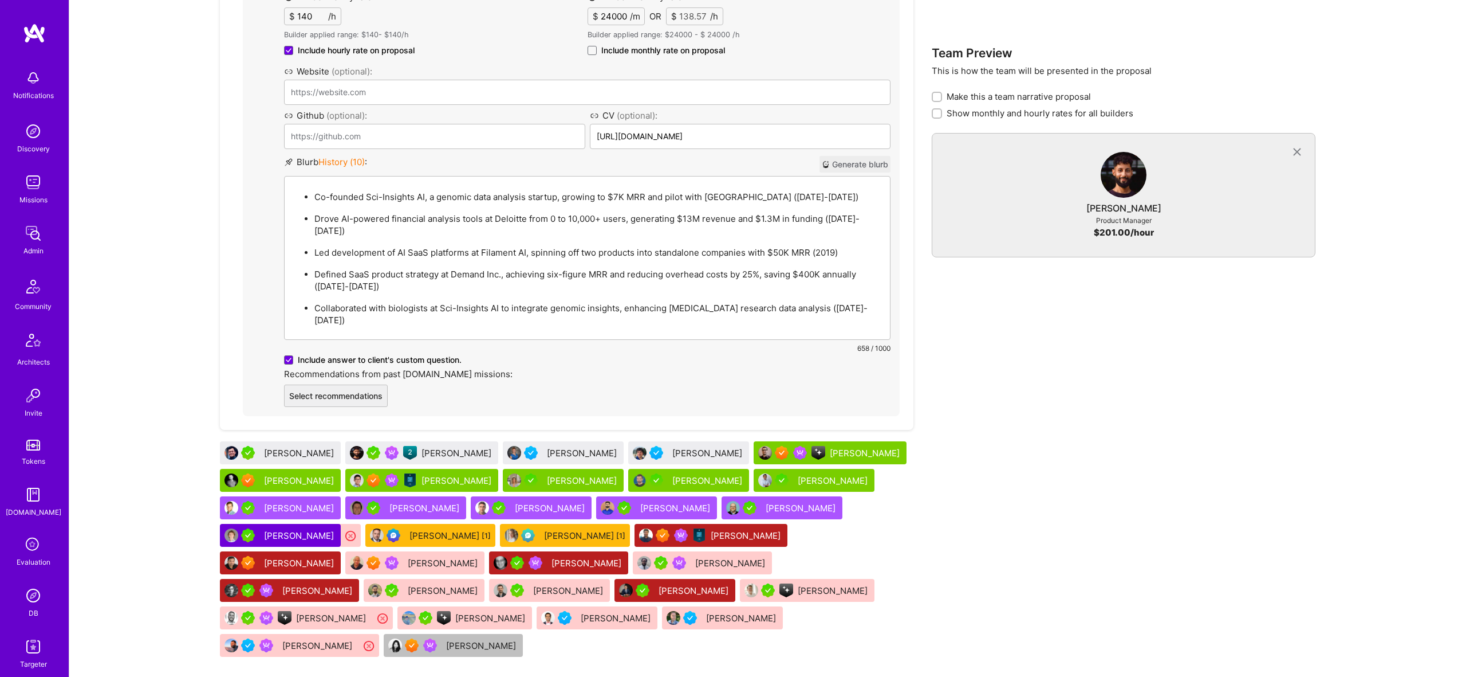
scroll to position [1054, 0]
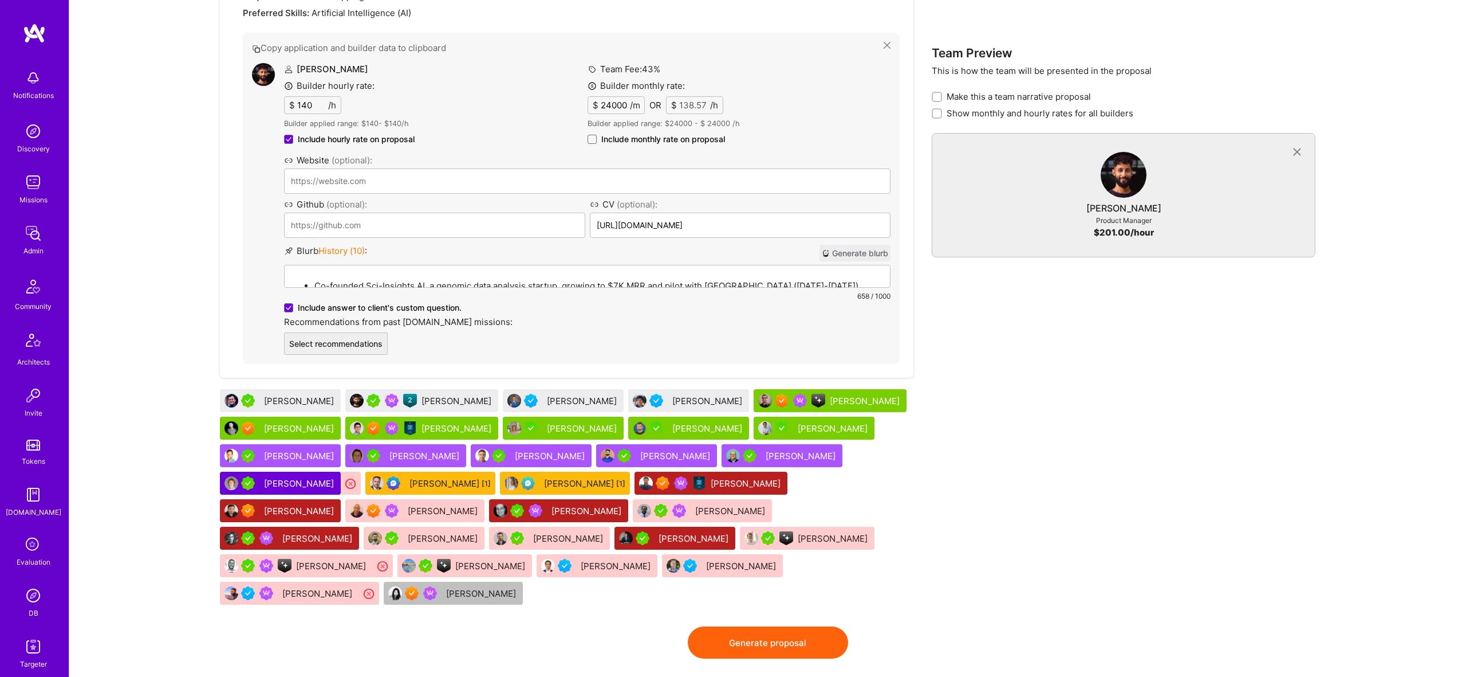
click at [777, 626] on button "Generate proposal" at bounding box center [768, 642] width 160 height 32
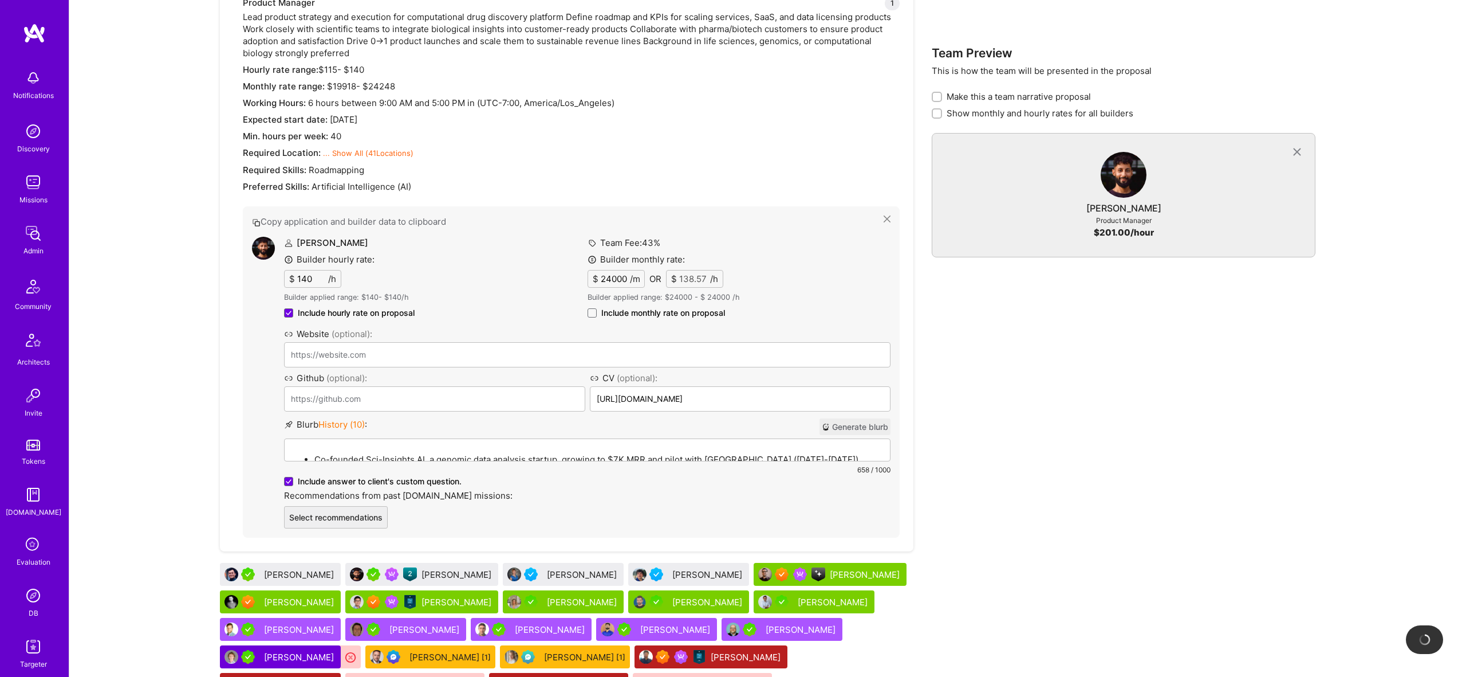
click at [621, 292] on p "Builder applied range: $ 24000 - $ 24000 /h" at bounding box center [740, 297] width 304 height 10
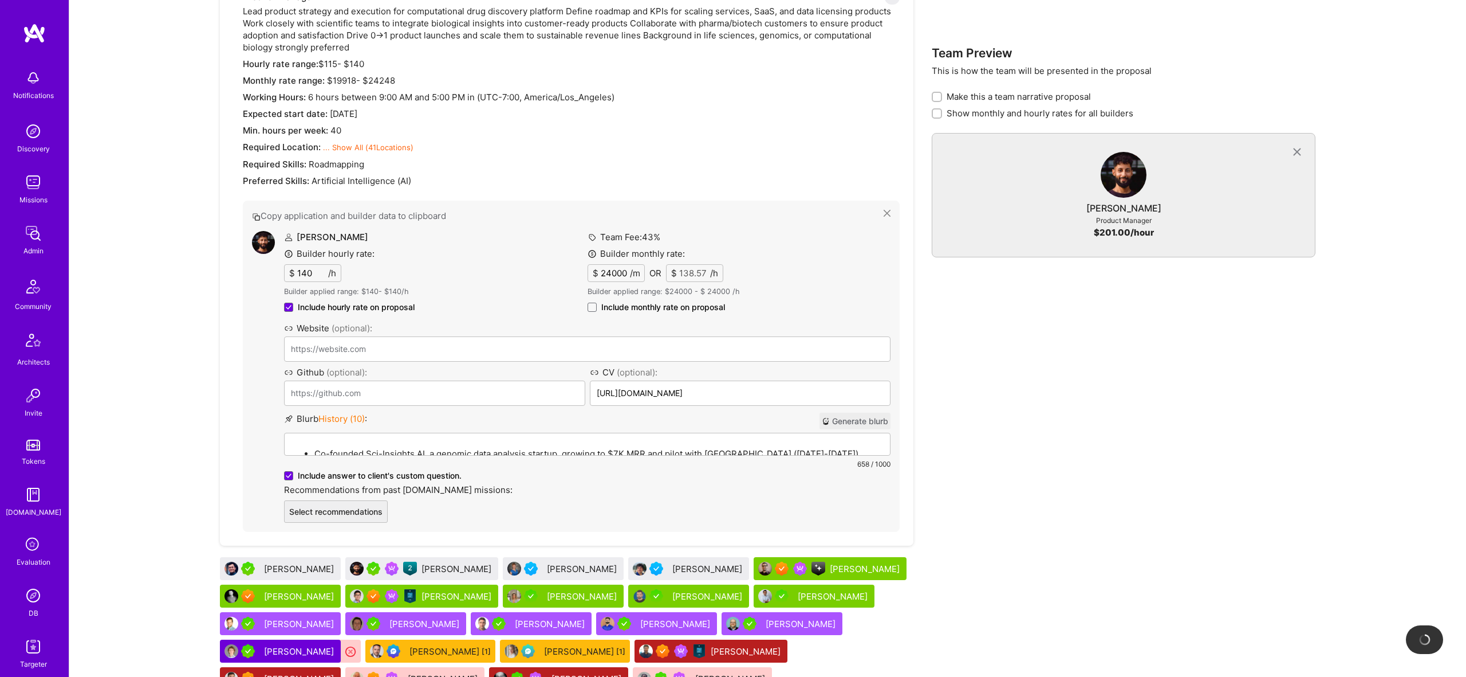
click at [604, 310] on span "Include monthly rate on proposal" at bounding box center [663, 306] width 124 height 11
click at [0, 0] on input "Include monthly rate on proposal" at bounding box center [0, 0] width 0 height 0
checkbox input "true"
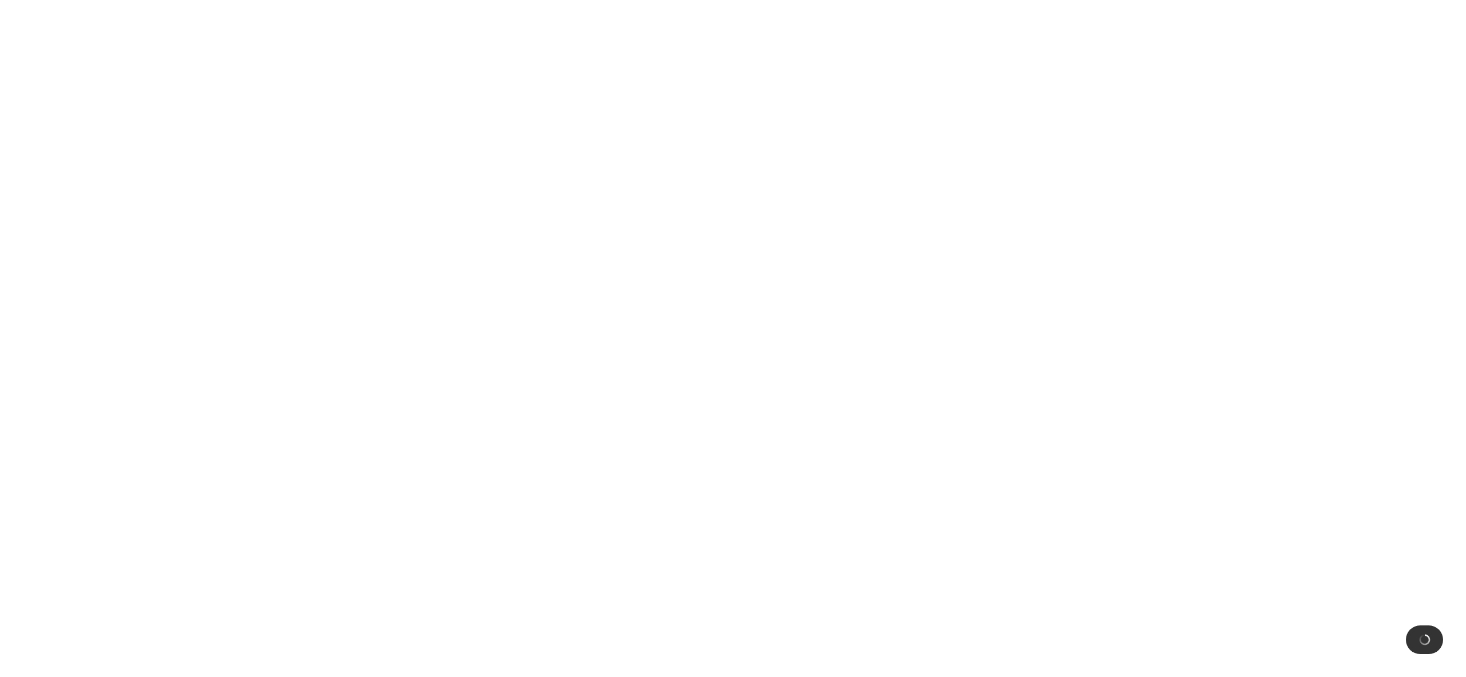
scroll to position [0, 0]
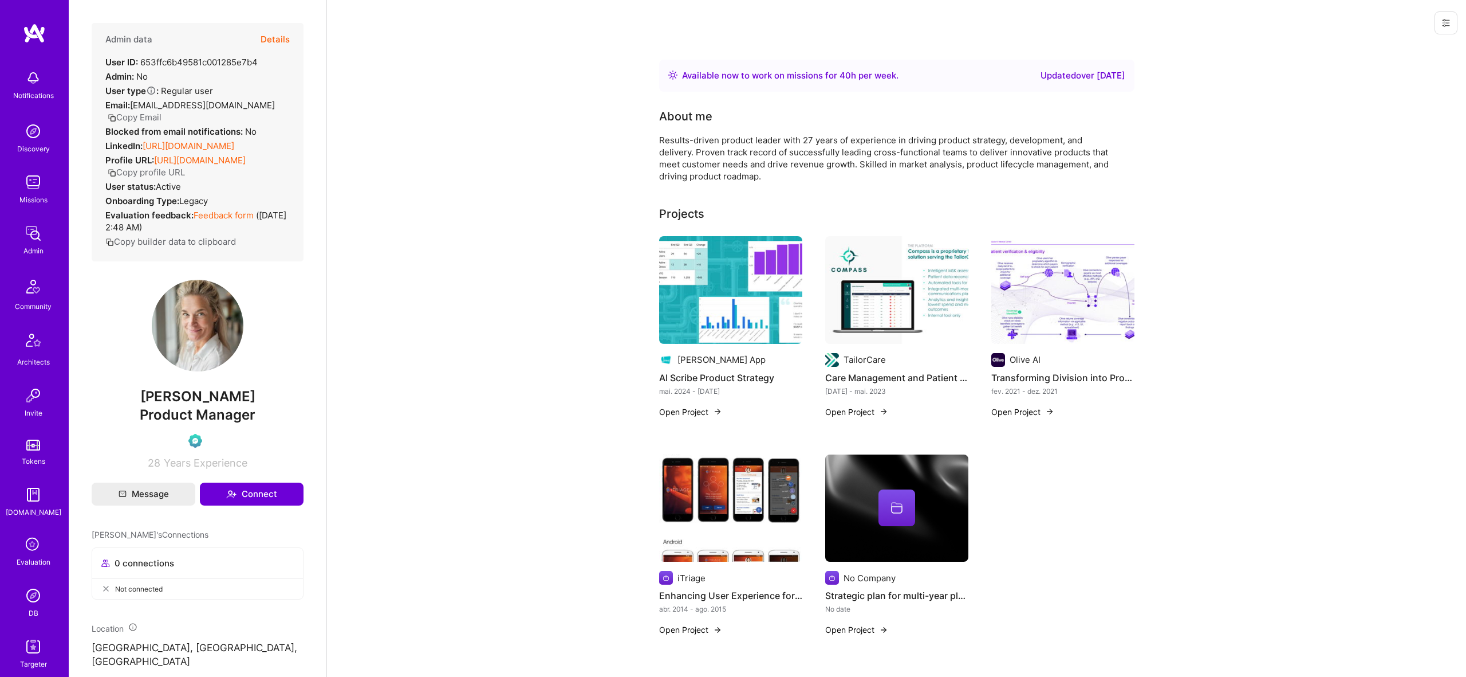
click at [723, 305] on img at bounding box center [730, 290] width 143 height 108
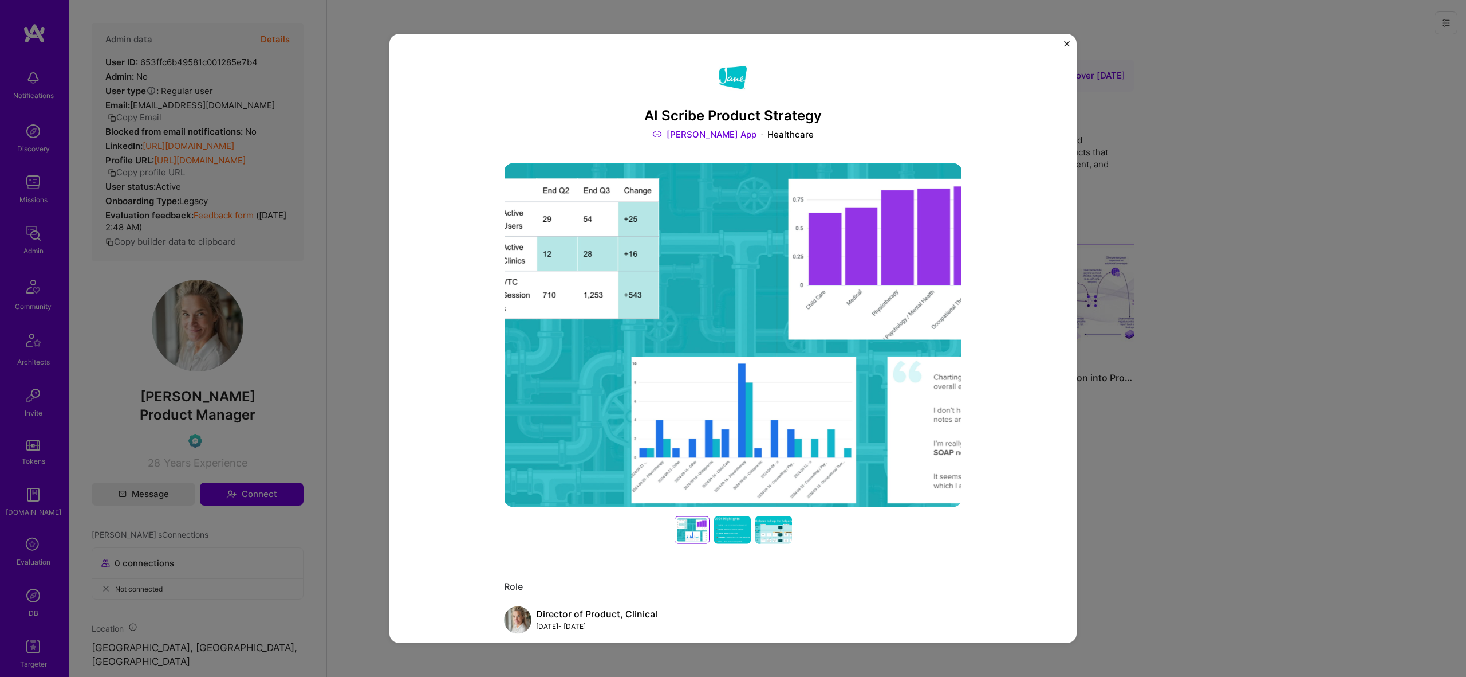
click at [1249, 221] on div "AI Scribe Product Strategy Jane App Healthcare Role Director of Product, Clinic…" at bounding box center [733, 338] width 1466 height 677
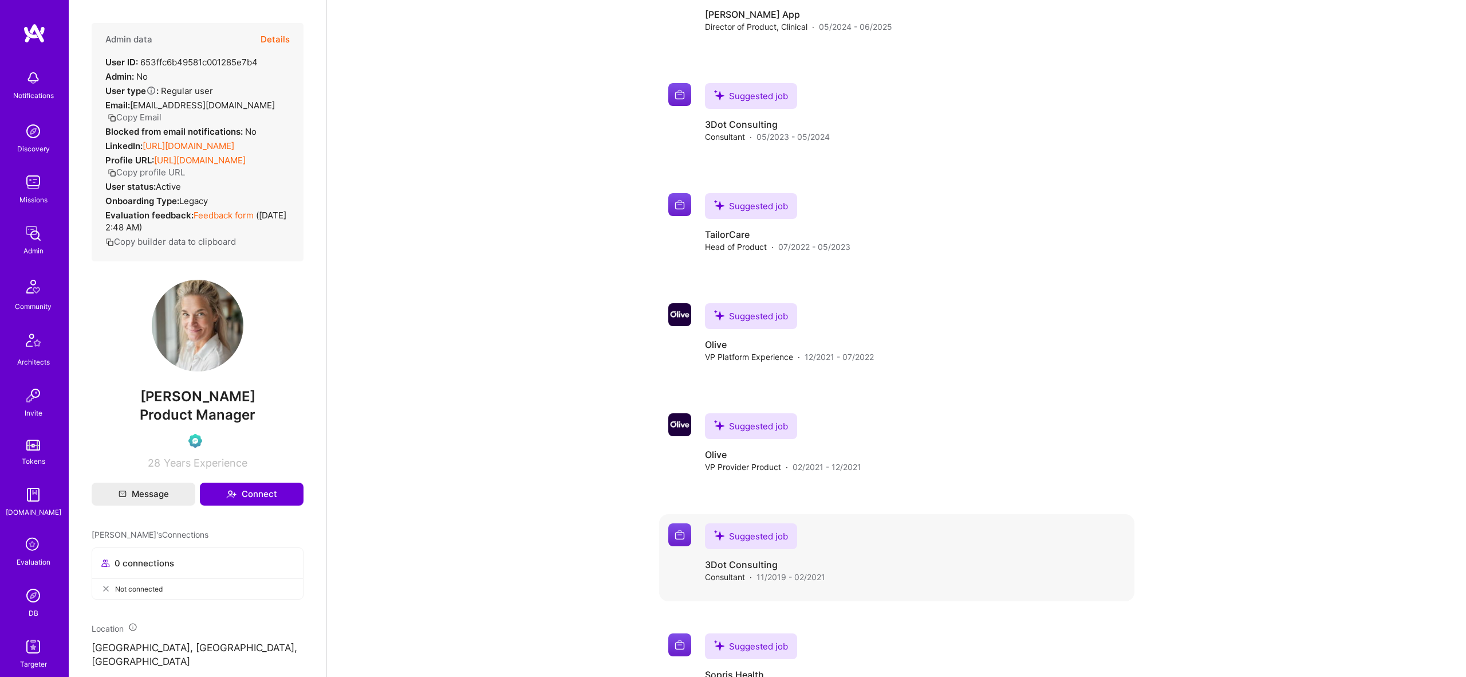
scroll to position [1435, 0]
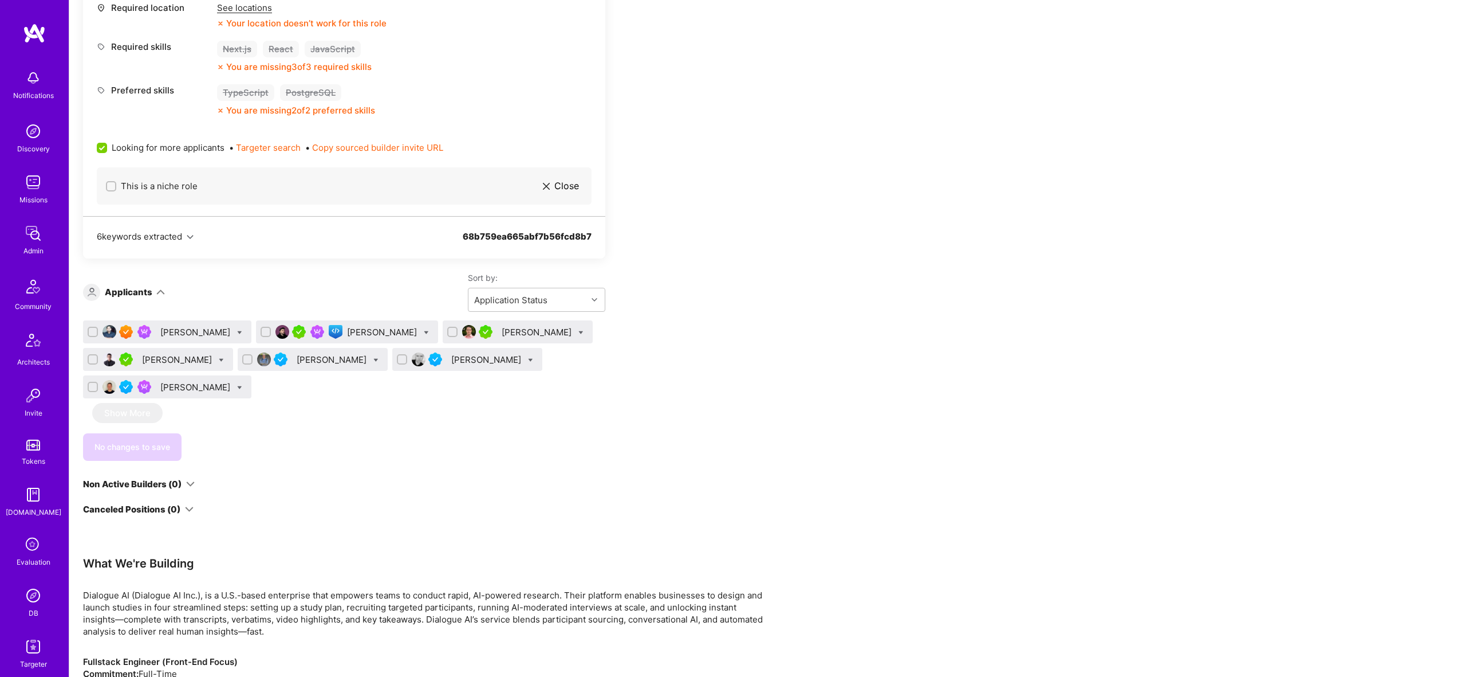
scroll to position [553, 0]
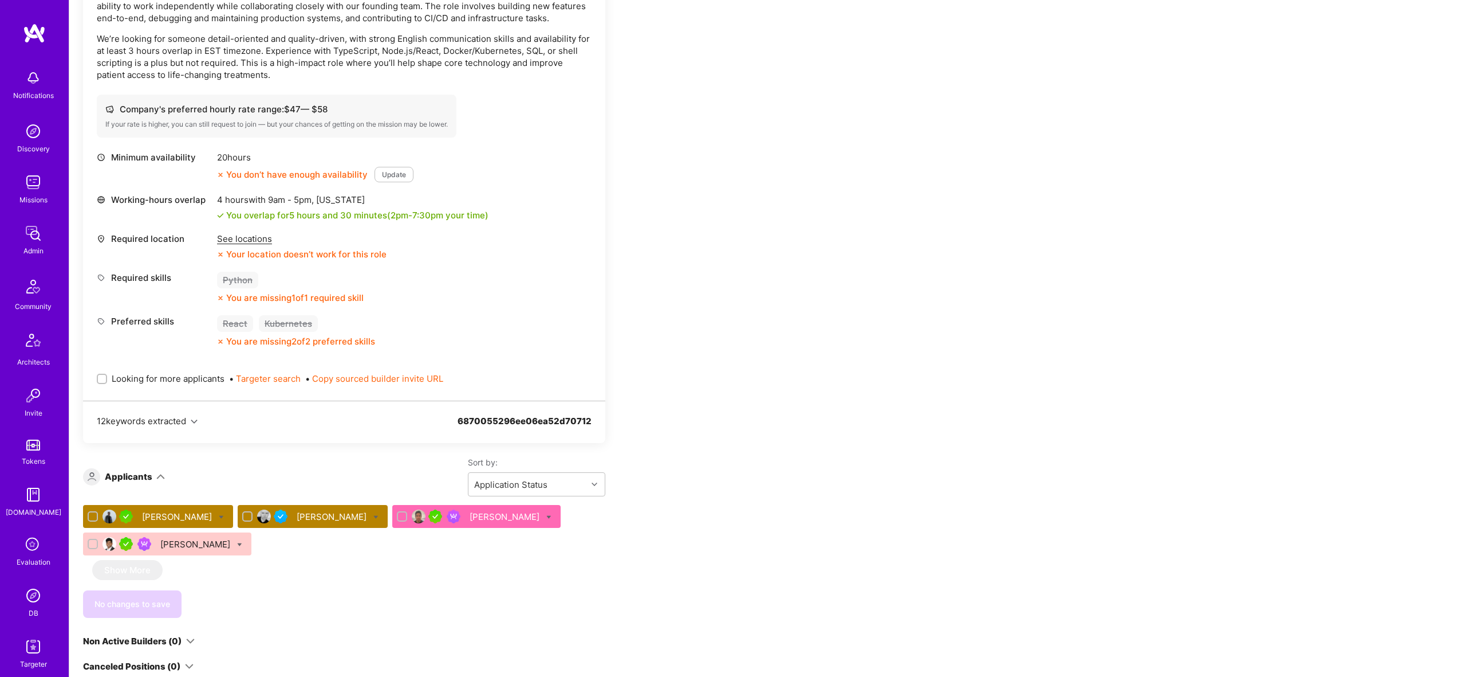
scroll to position [387, 0]
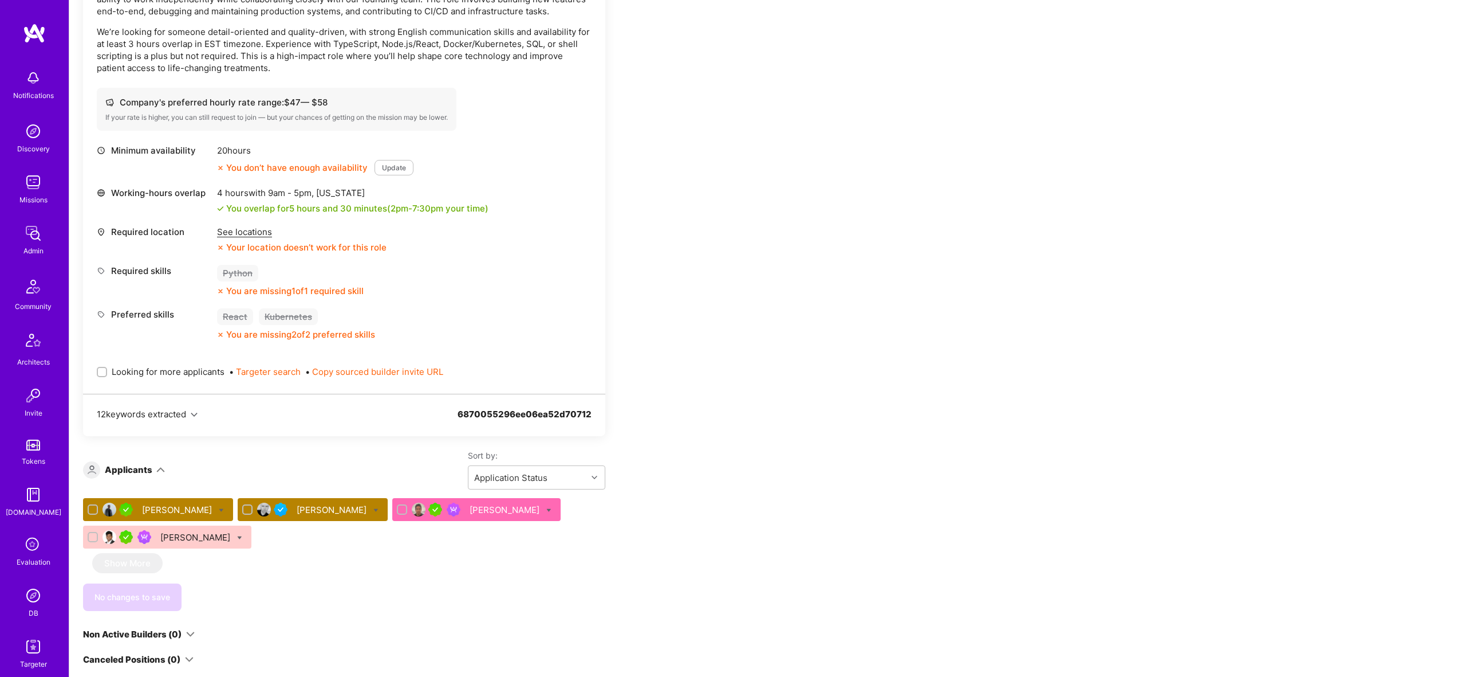
click at [470, 510] on div "Raul Gallegos" at bounding box center [506, 510] width 72 height 12
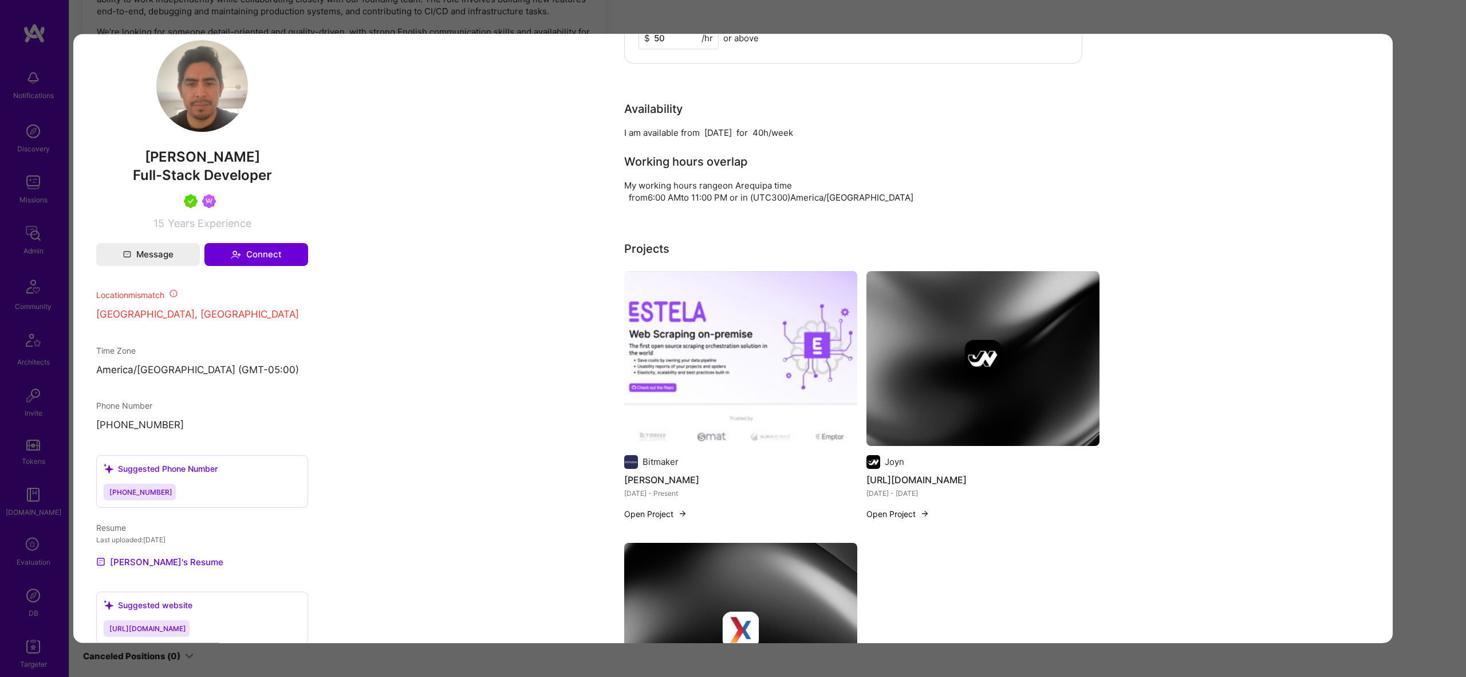
scroll to position [789, 0]
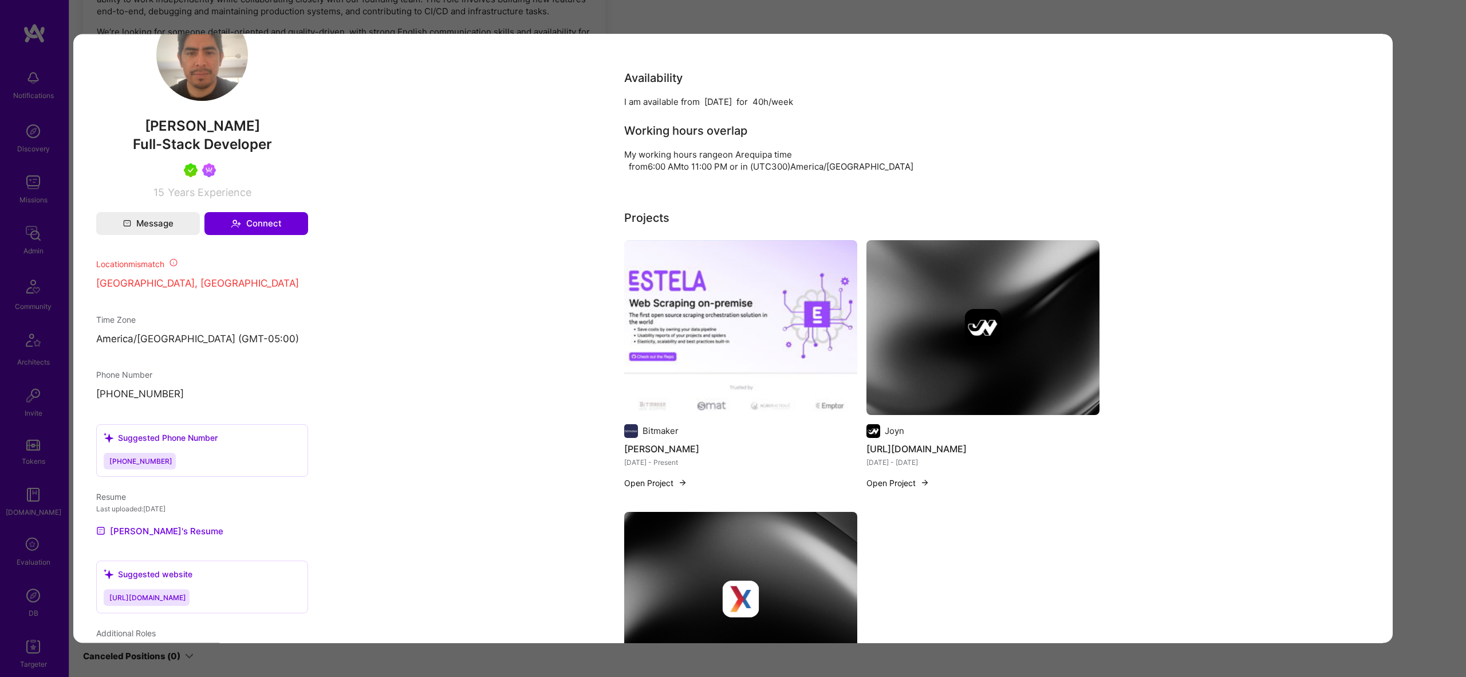
click at [1449, 251] on div "Application 3 of 4 Builder Missing Requirements Required Location See locations…" at bounding box center [733, 338] width 1466 height 677
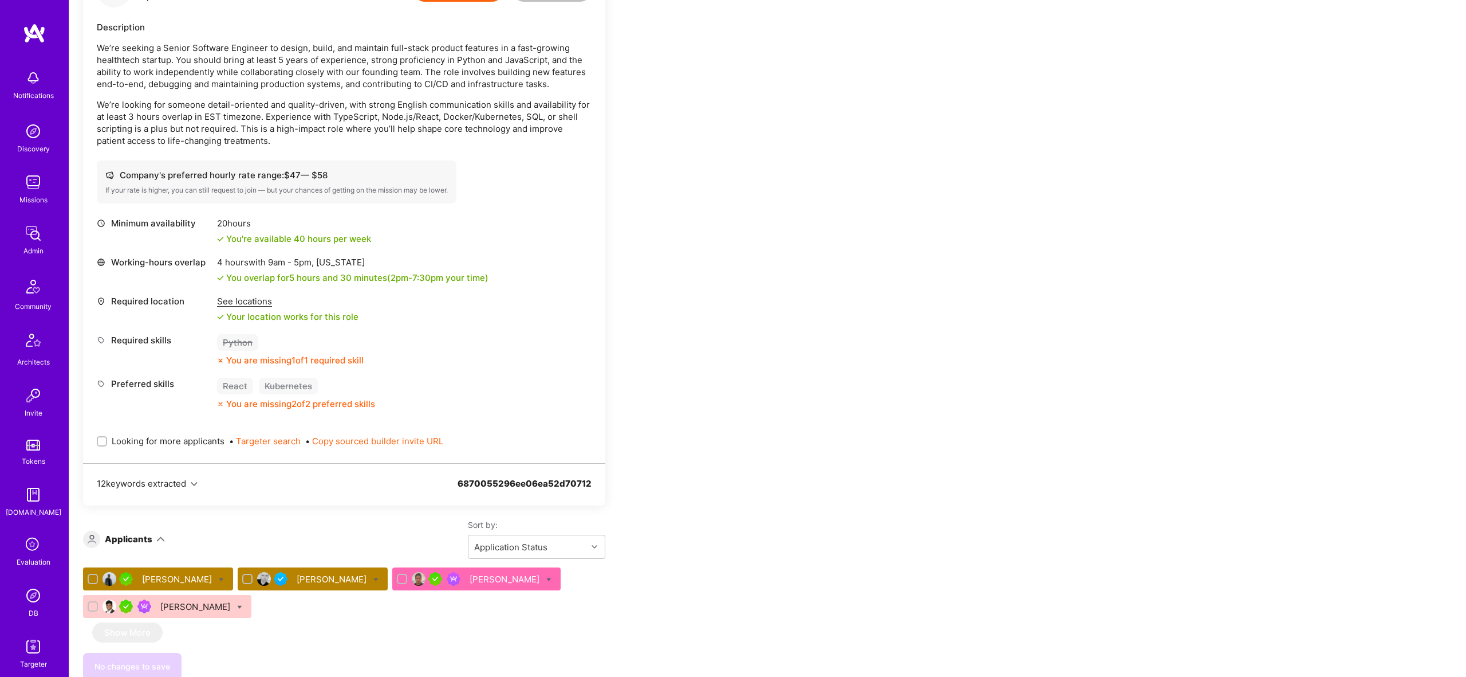
scroll to position [310, 0]
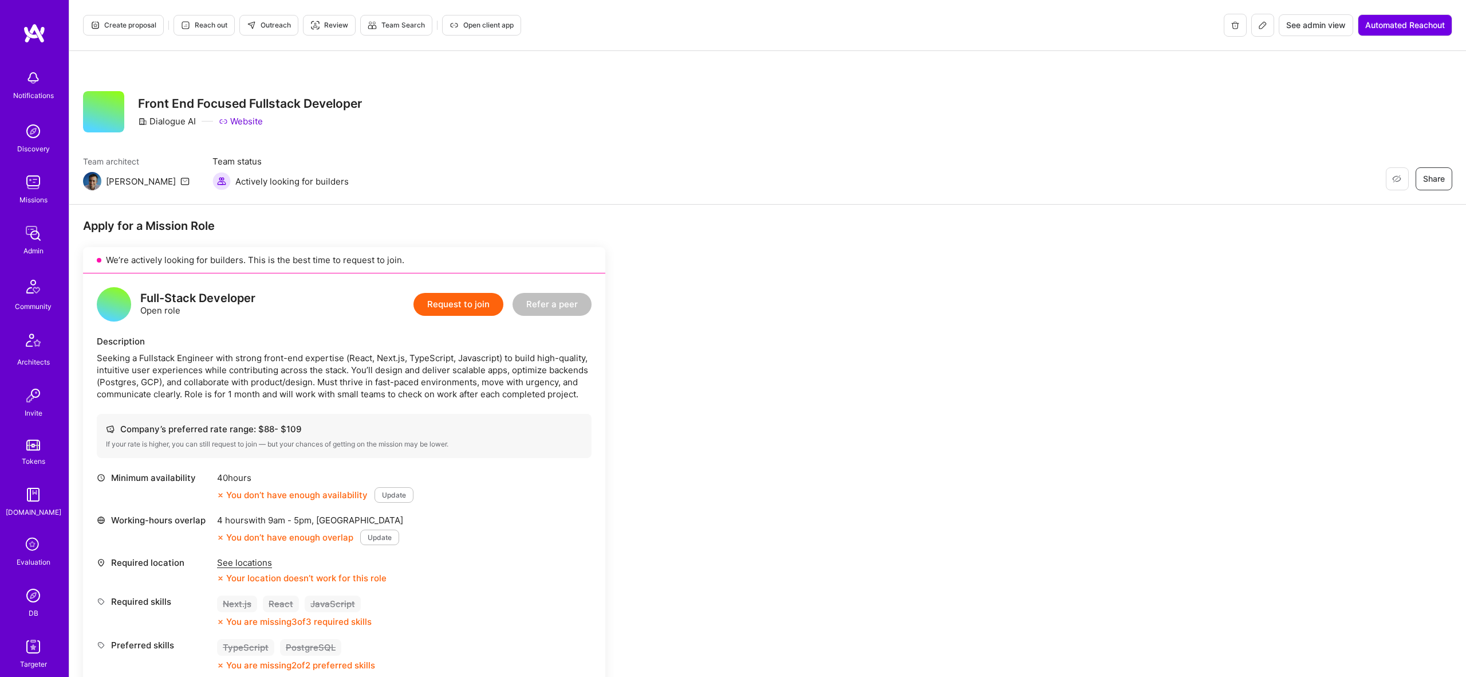
scroll to position [553, 0]
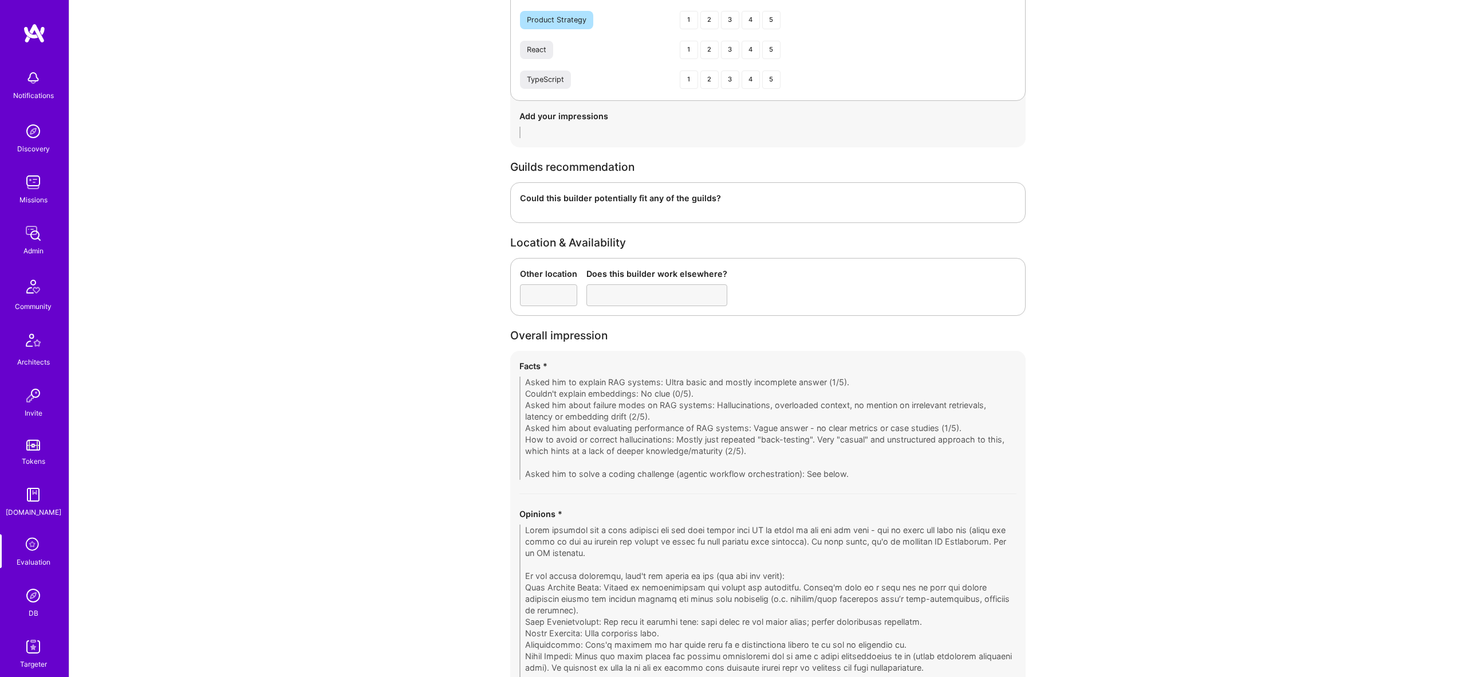
scroll to position [1868, 0]
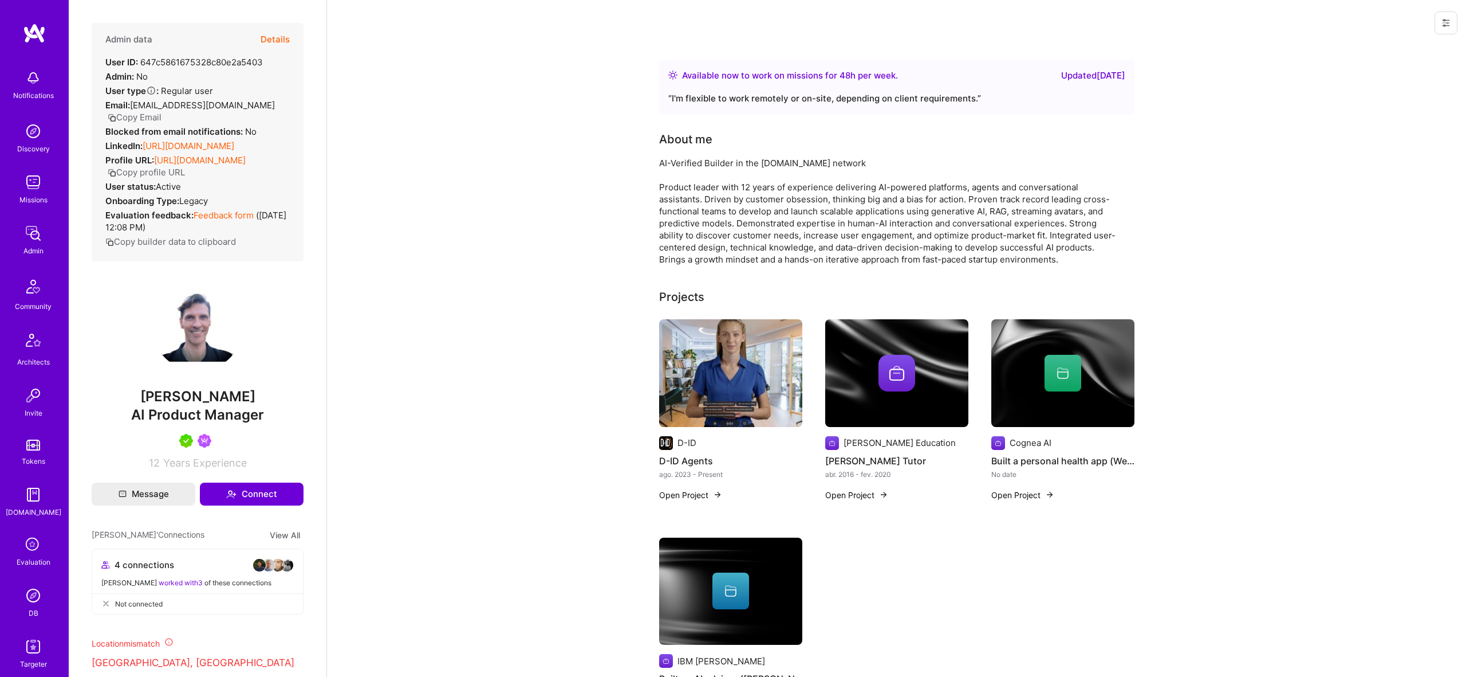
click at [229, 58] on div "User ID: 647c5861675328c80e2a5403" at bounding box center [184, 62] width 158 height 12
click at [235, 62] on div "User ID: 647c5861675328c80e2a5403" at bounding box center [184, 62] width 158 height 12
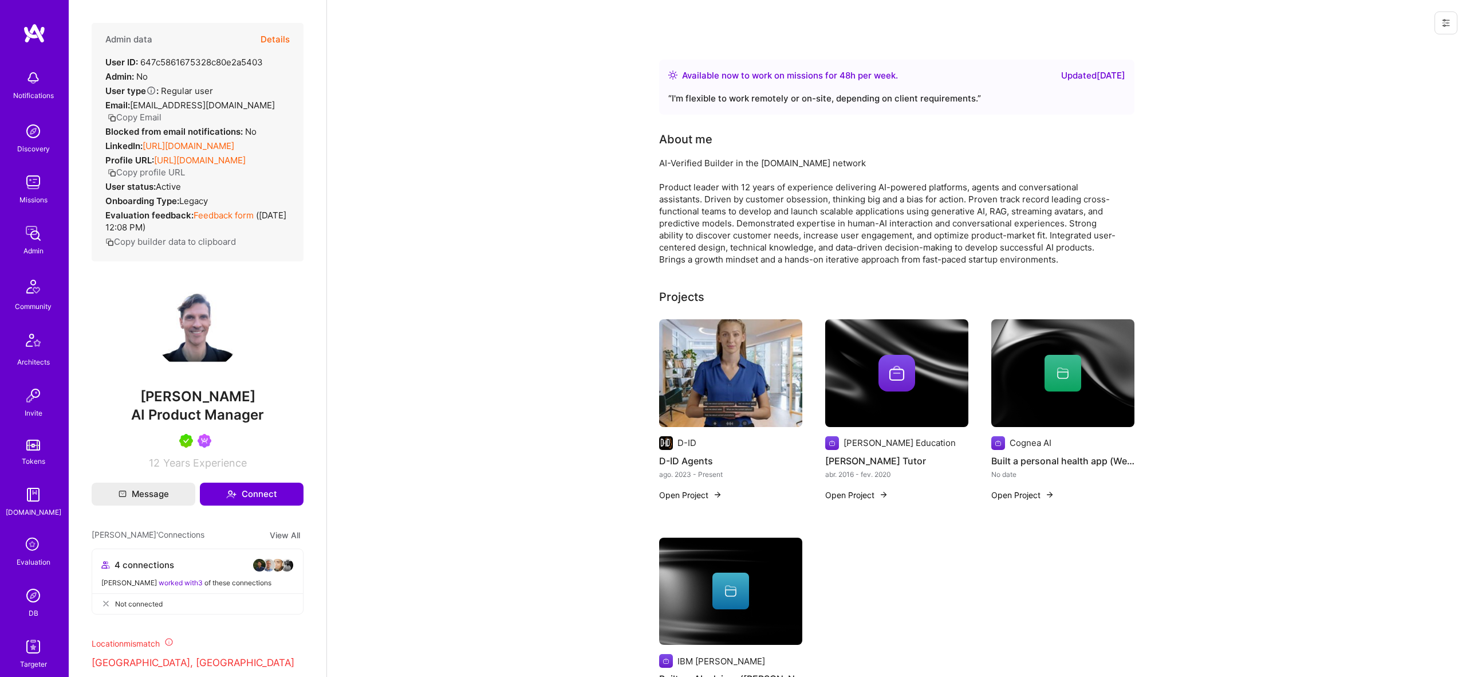
click at [317, 76] on div "Admin data Details User ID: 647c5861675328c80e2a5403 Admin: No User type Regula…" at bounding box center [198, 338] width 258 height 677
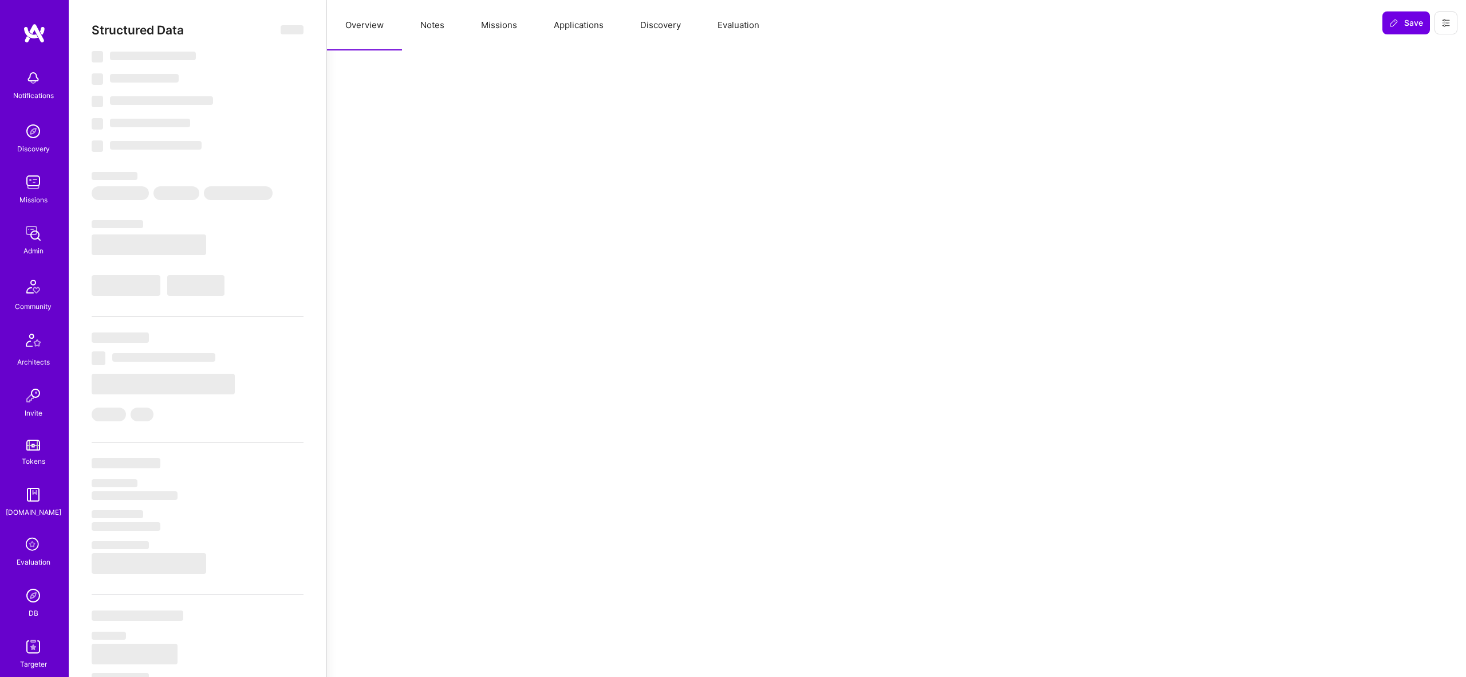
drag, startPoint x: 493, startPoint y: 48, endPoint x: 496, endPoint y: 38, distance: 10.3
click at [492, 48] on button "Missions" at bounding box center [499, 25] width 73 height 50
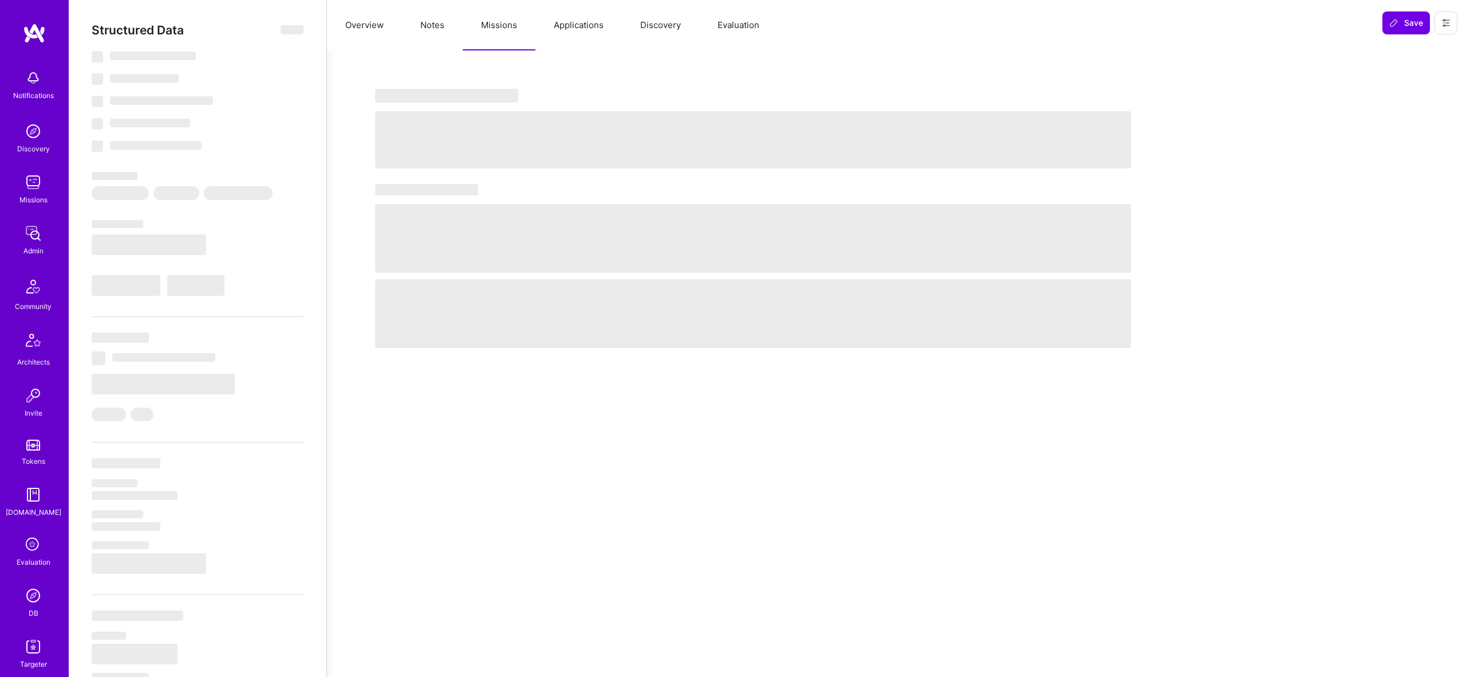
click at [497, 35] on button "Missions" at bounding box center [499, 25] width 73 height 50
click at [592, 4] on button "Applications" at bounding box center [579, 25] width 86 height 50
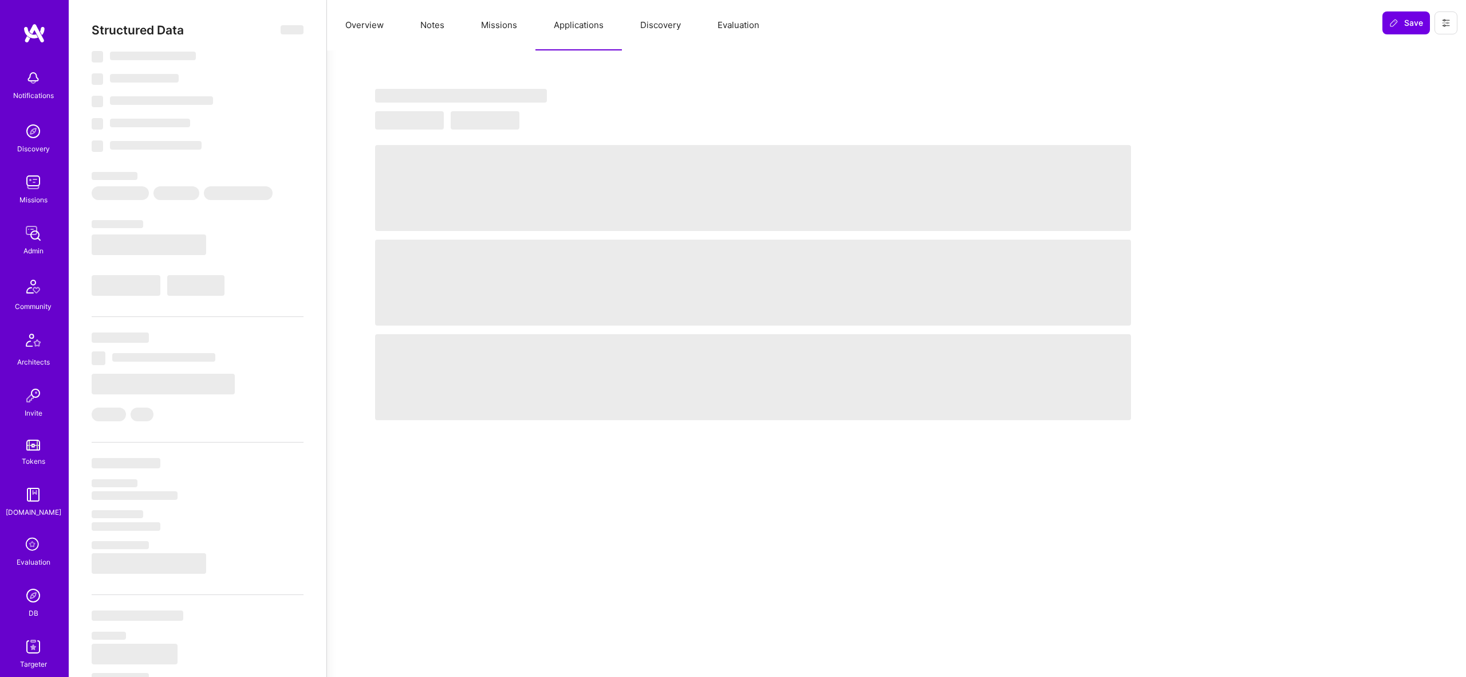
select select "Right Now"
select select "5"
select select "4"
select select "7"
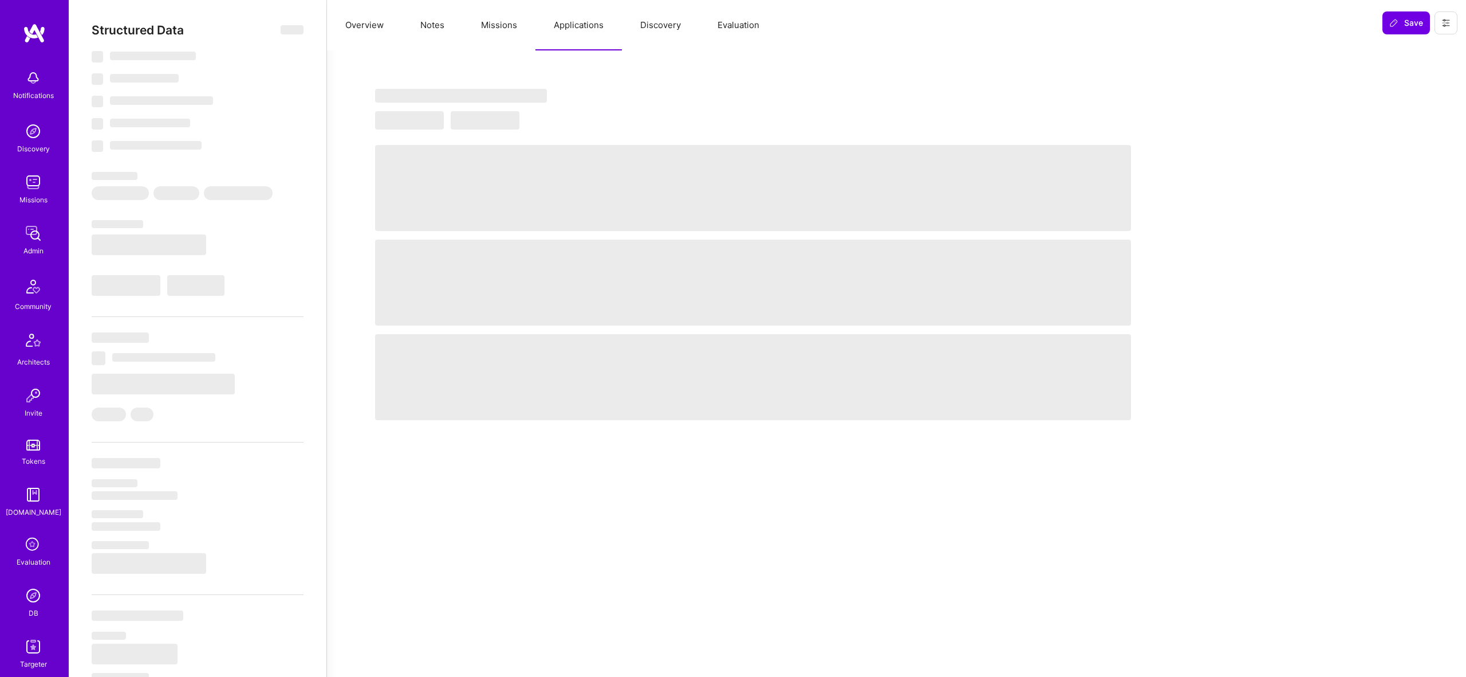
select select "CA"
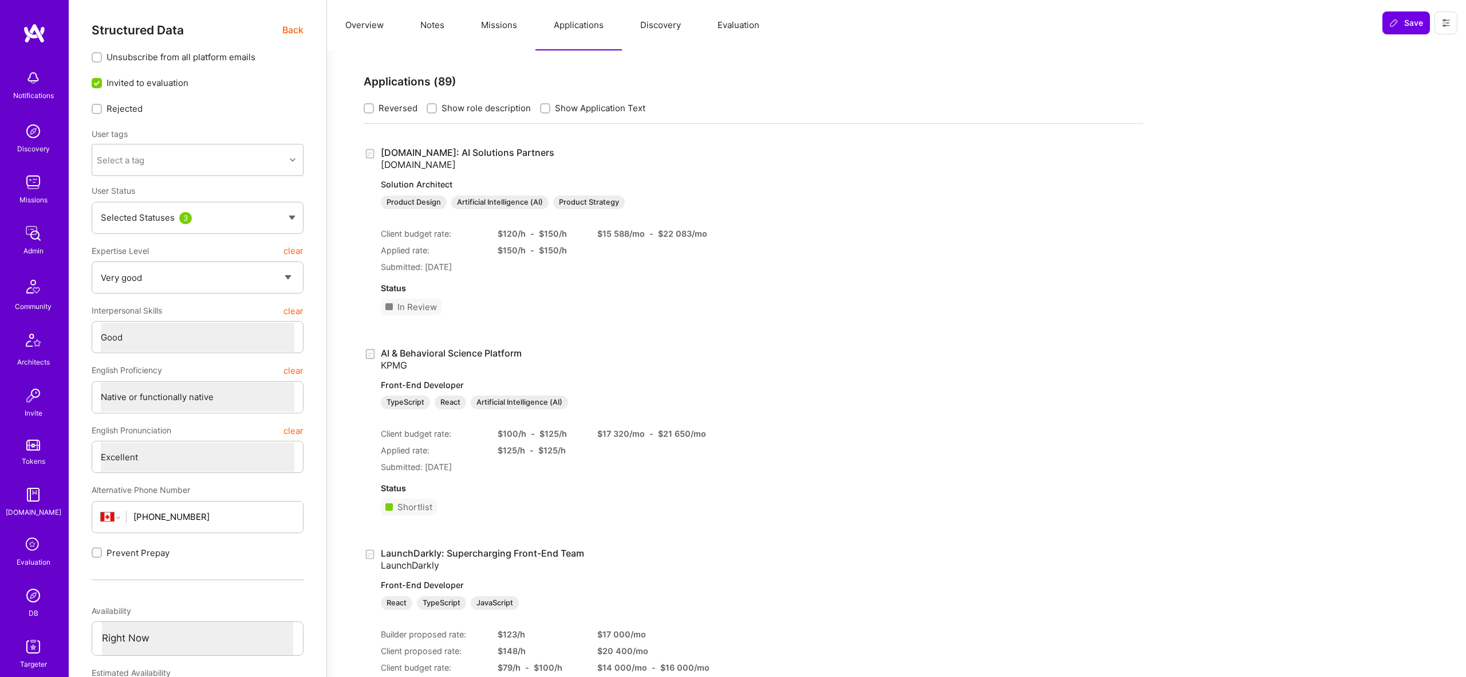
click at [512, 27] on button "Missions" at bounding box center [499, 25] width 73 height 50
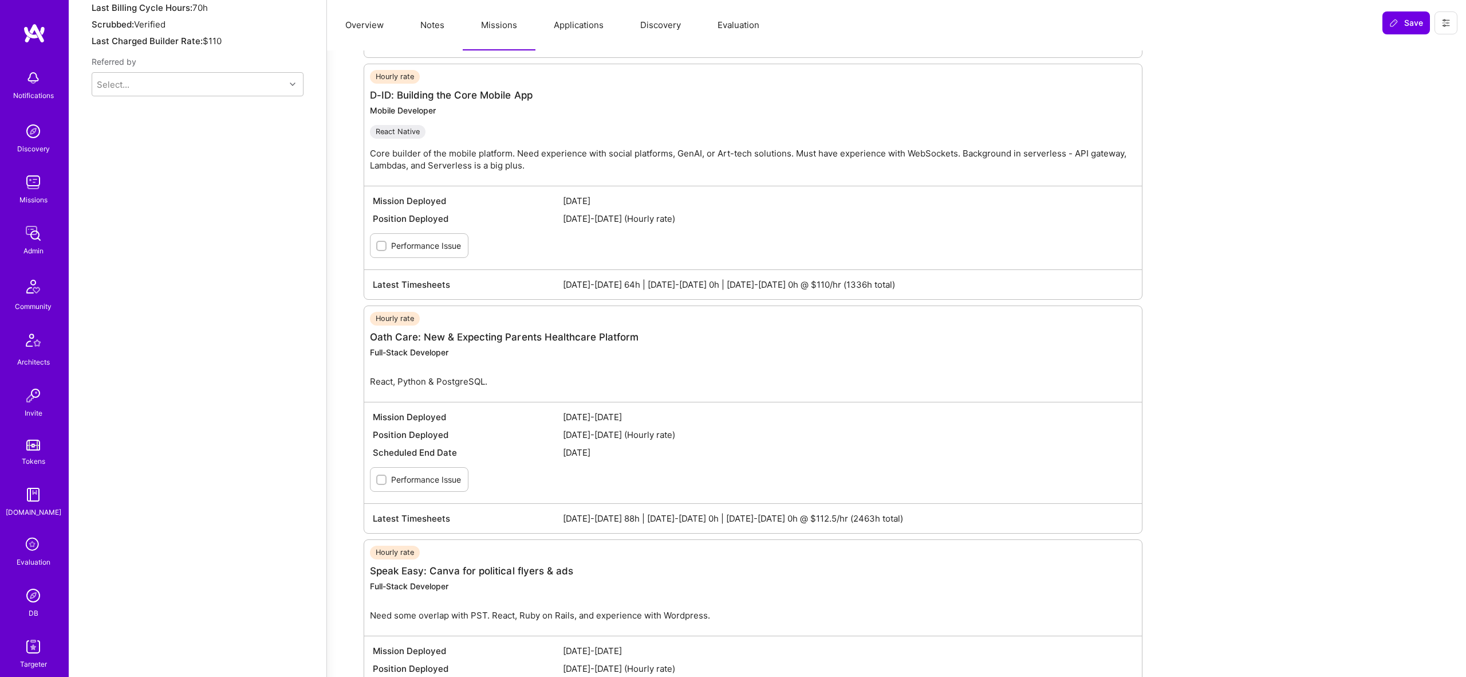
scroll to position [1308, 0]
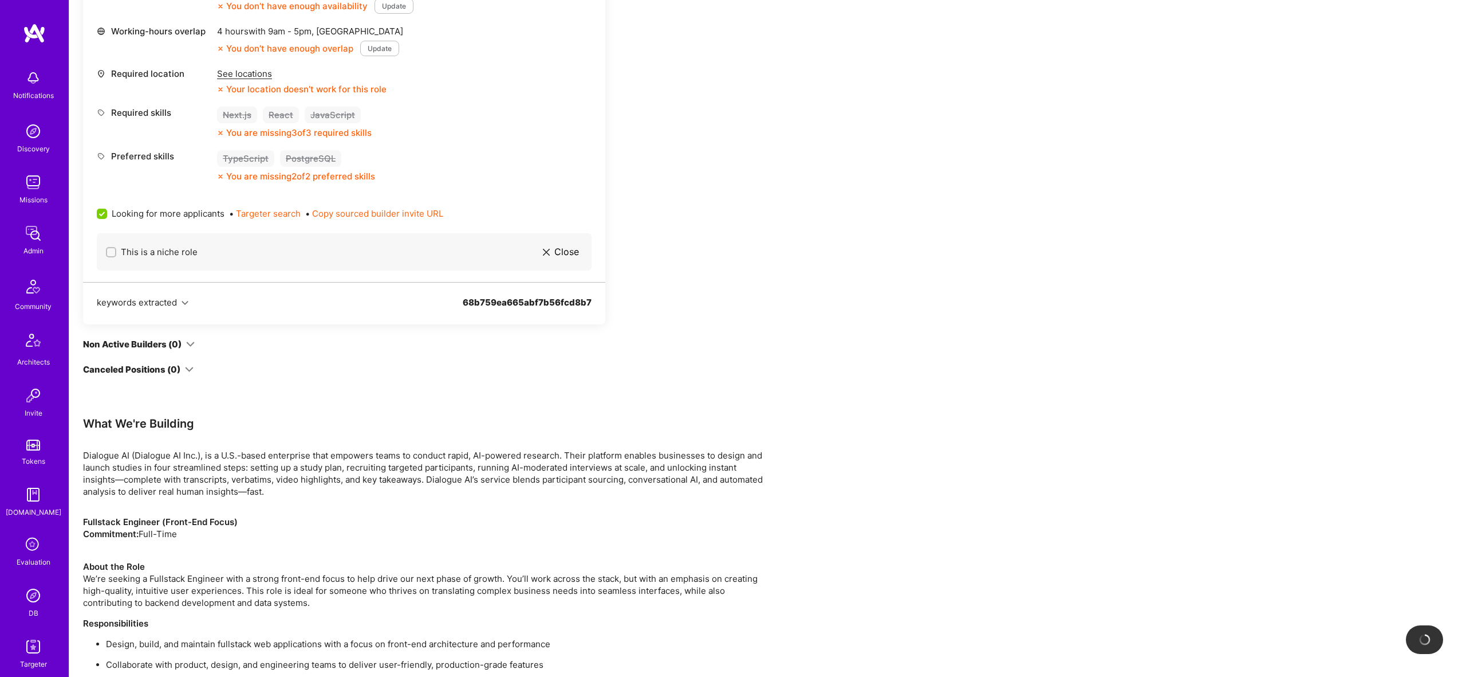
scroll to position [491, 0]
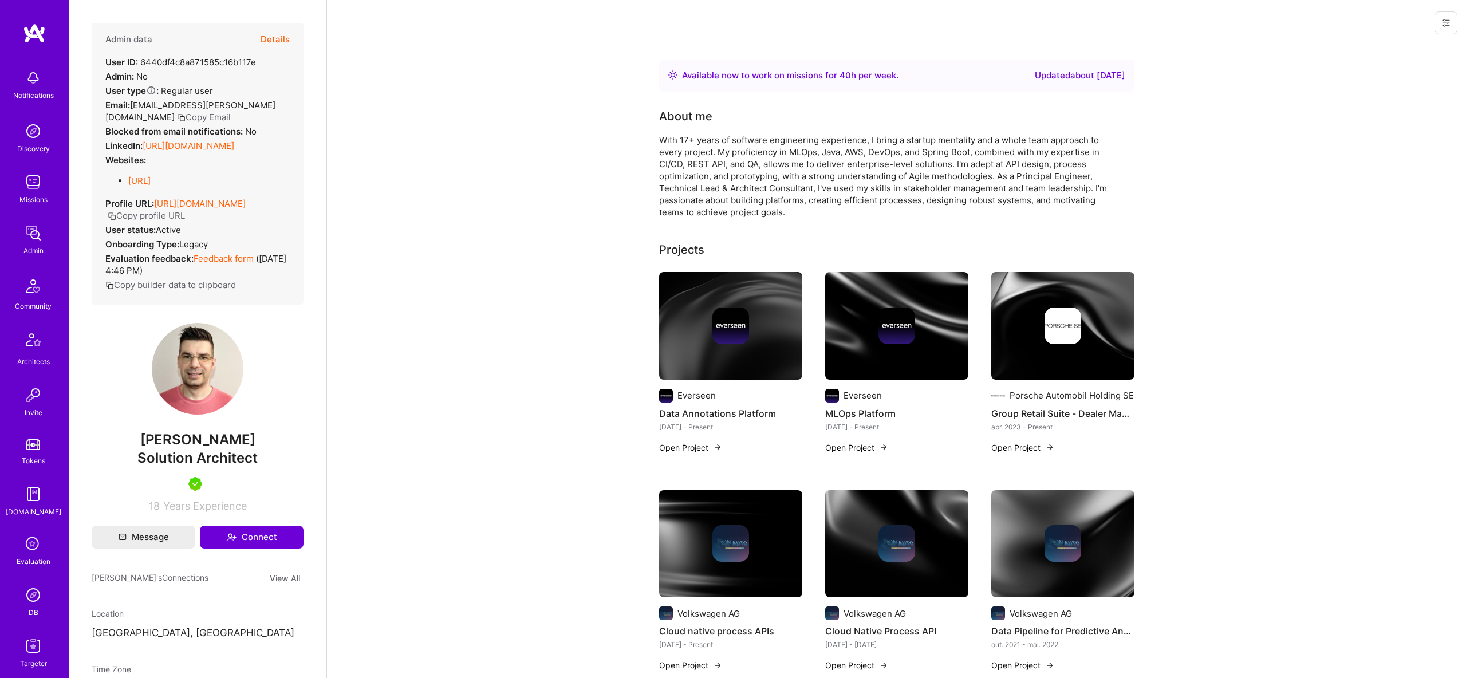
click at [207, 62] on div "User ID: 6440df4c8a871585c16b117e" at bounding box center [180, 62] width 151 height 12
copy div "6440df4c8a871585c16b117e"
